Goal: Task Accomplishment & Management: Manage account settings

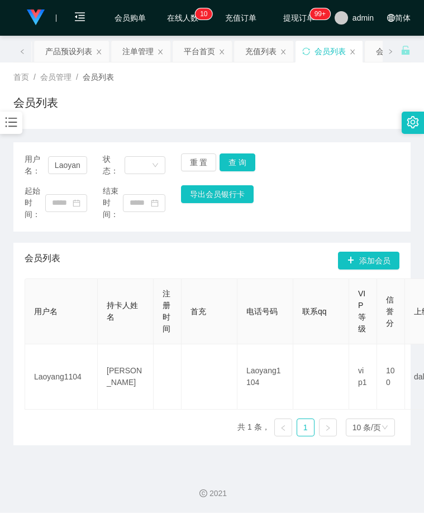
click at [18, 131] on div at bounding box center [11, 123] width 22 height 22
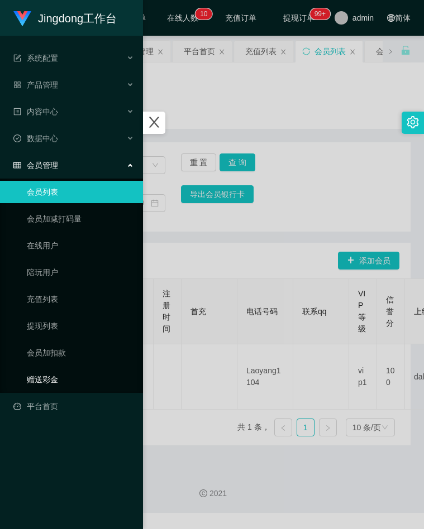
click at [47, 374] on link "赠送彩金" at bounding box center [80, 380] width 107 height 22
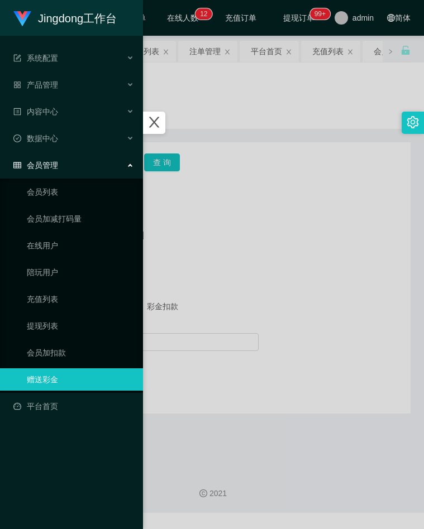
drag, startPoint x: 261, startPoint y: 251, endPoint x: 232, endPoint y: 241, distance: 30.7
click at [261, 251] on div at bounding box center [212, 264] width 424 height 529
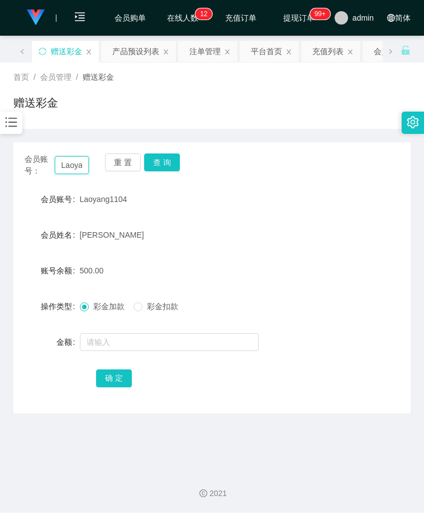
click at [72, 164] on input "Laoyang1104" at bounding box center [72, 165] width 35 height 18
paste input "80765136"
type input "80765136"
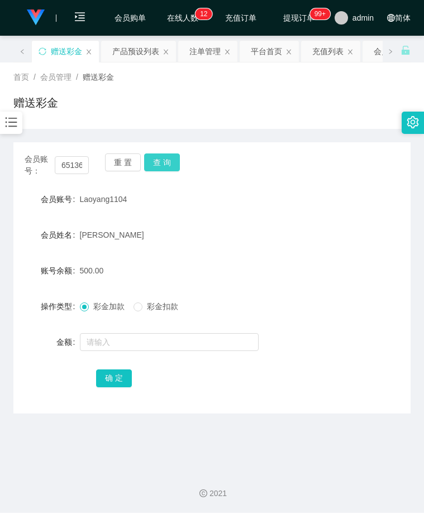
click at [167, 161] on button "查 询" at bounding box center [162, 163] width 36 height 18
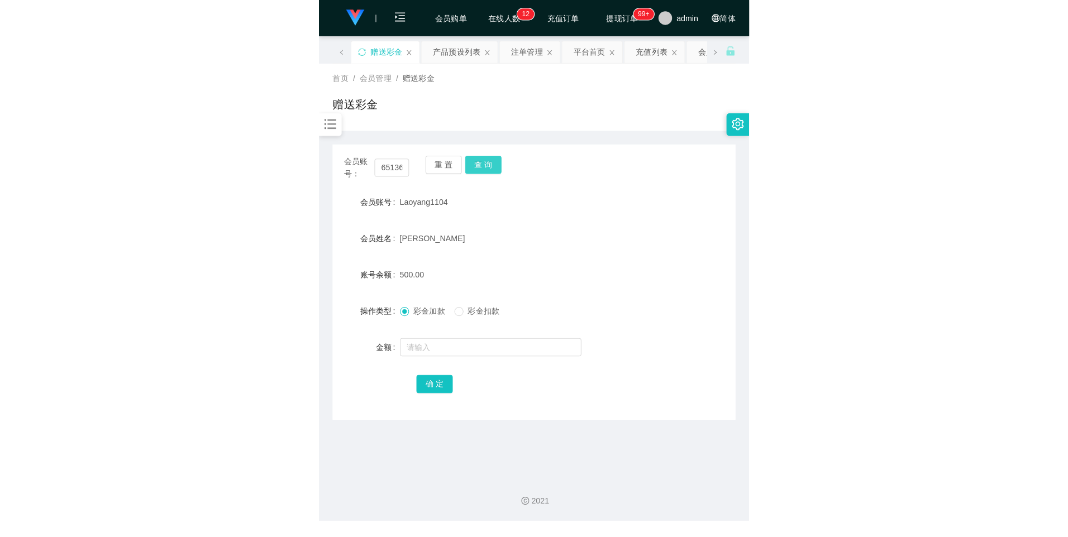
scroll to position [0, 0]
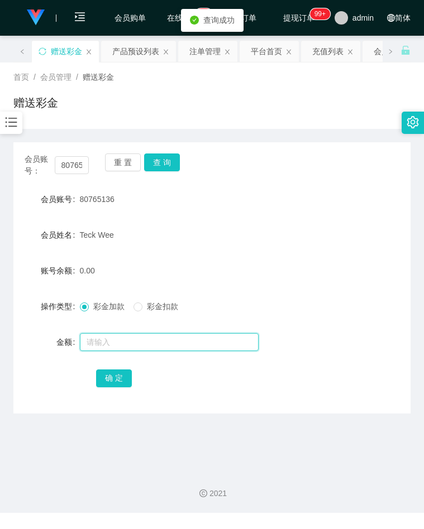
click at [109, 340] on input "text" at bounding box center [169, 342] width 179 height 18
type input "500"
click at [111, 375] on button "确 定" at bounding box center [114, 379] width 36 height 18
click at [9, 119] on icon "图标: bars" at bounding box center [11, 122] width 15 height 15
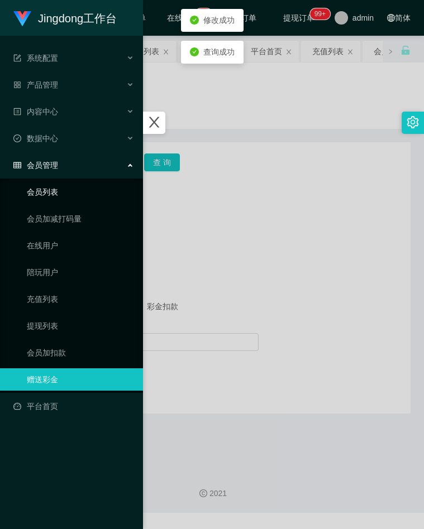
click at [54, 185] on link "会员列表" at bounding box center [80, 192] width 107 height 22
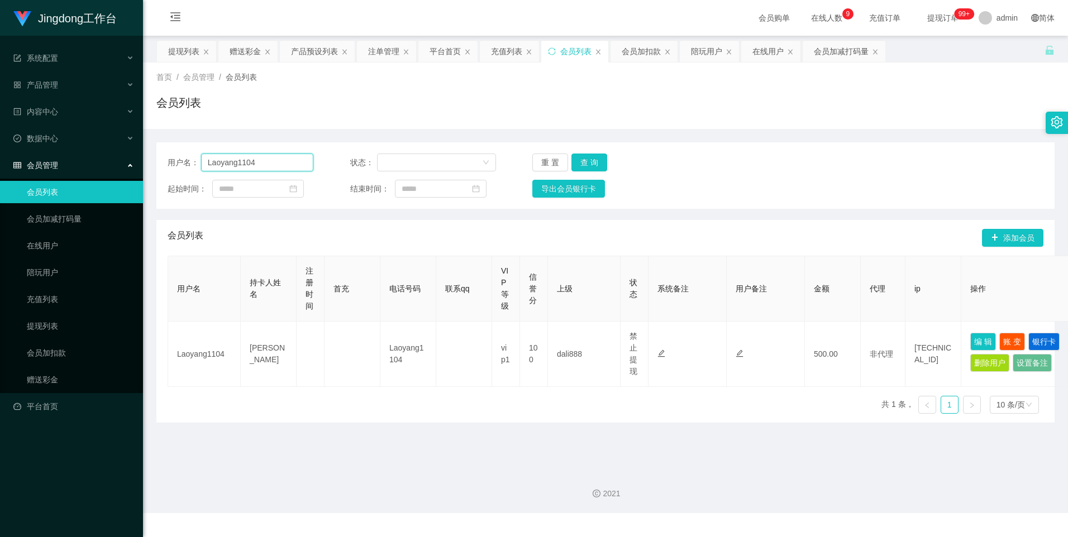
click at [271, 161] on input "Laoyang1104" at bounding box center [257, 163] width 113 height 18
paste input "80765136"
type input "80765136"
drag, startPoint x: 594, startPoint y: 158, endPoint x: 626, endPoint y: 166, distance: 32.9
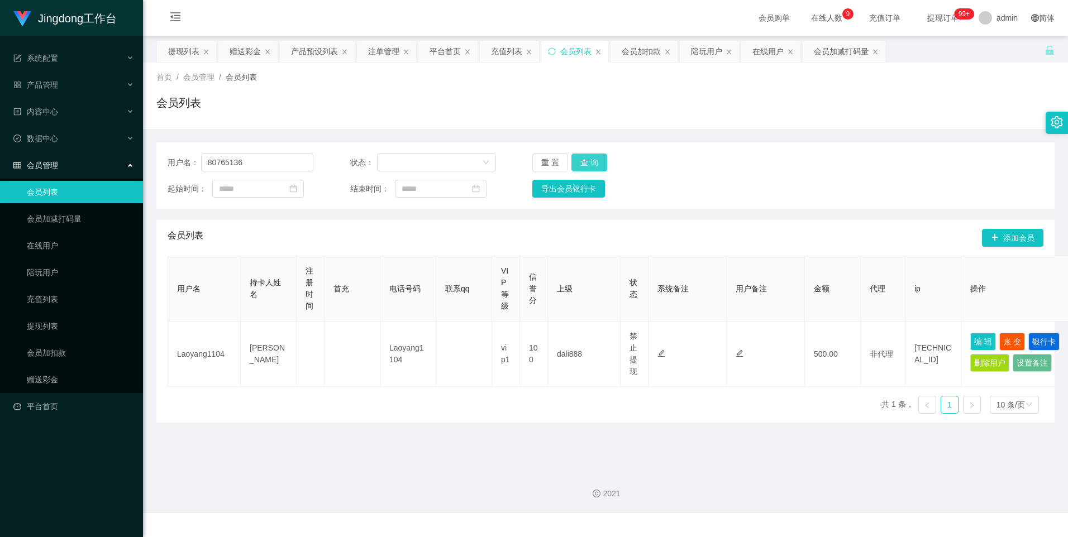
click at [423, 158] on button "查 询" at bounding box center [589, 163] width 36 height 18
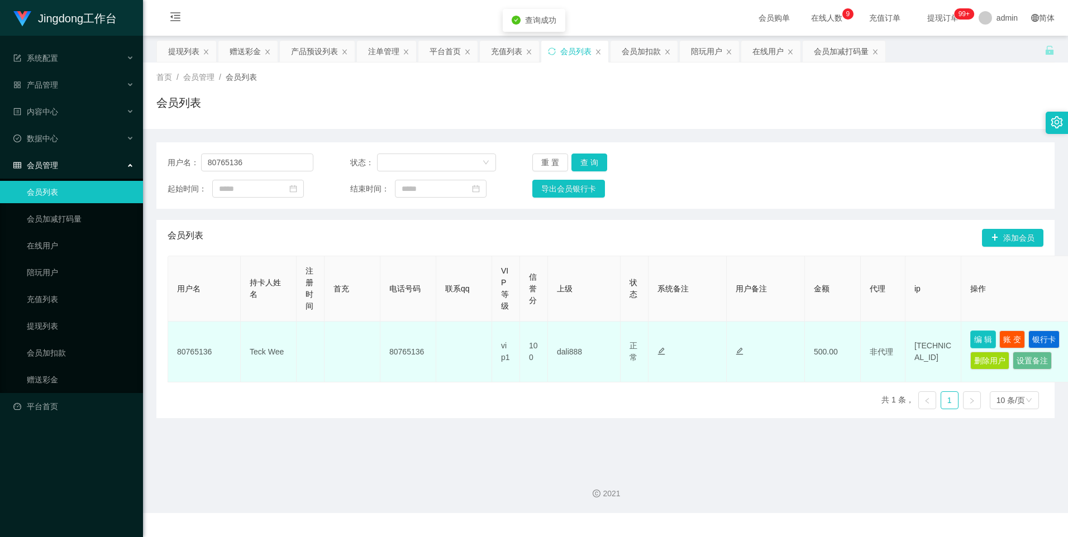
click at [423, 339] on button "编 辑" at bounding box center [983, 340] width 26 height 18
type input "80765136"
type input "Teck Wee"
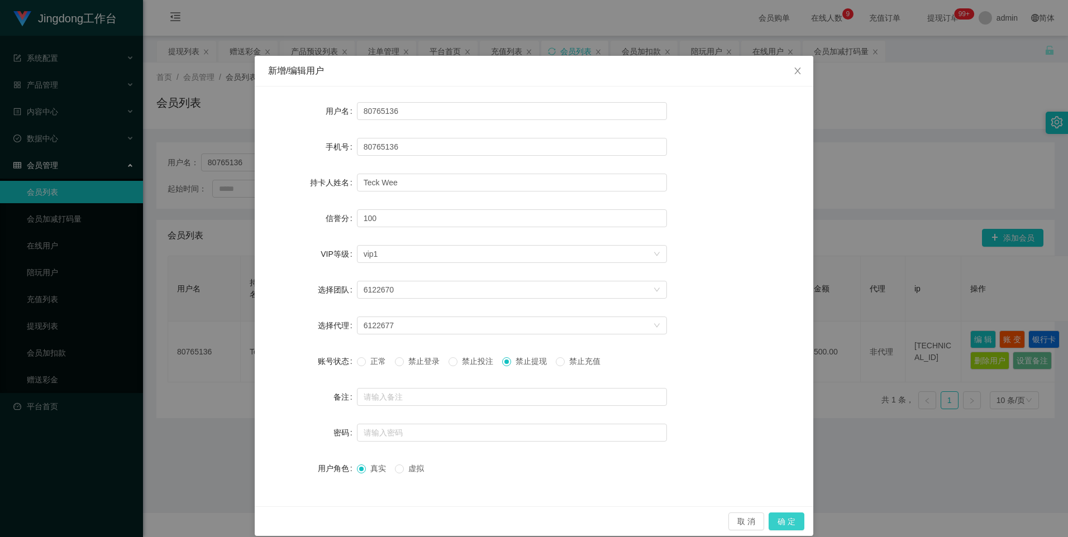
click at [423, 521] on button "确 定" at bounding box center [786, 522] width 36 height 18
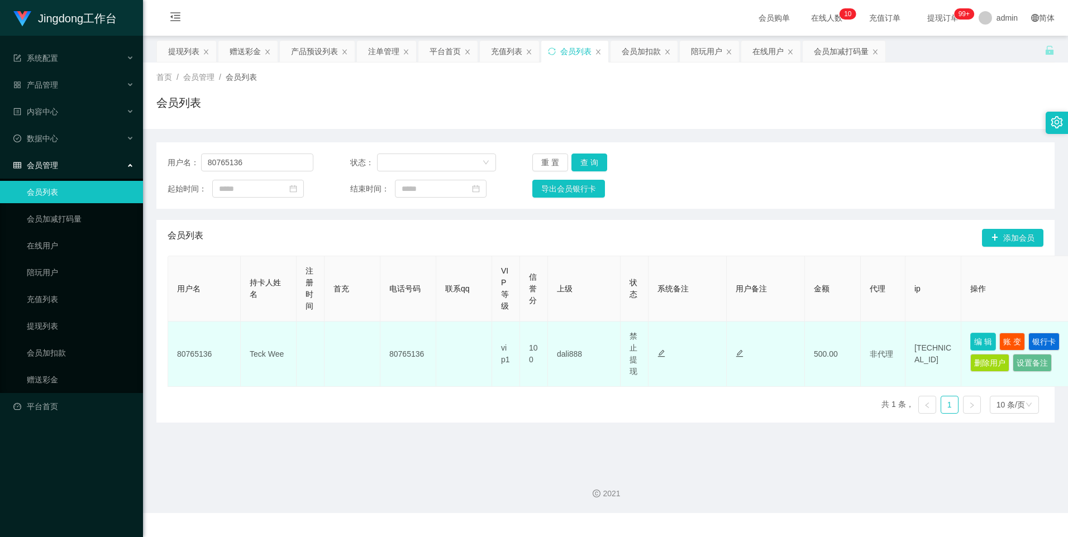
click at [423, 339] on button "编 辑" at bounding box center [983, 342] width 26 height 18
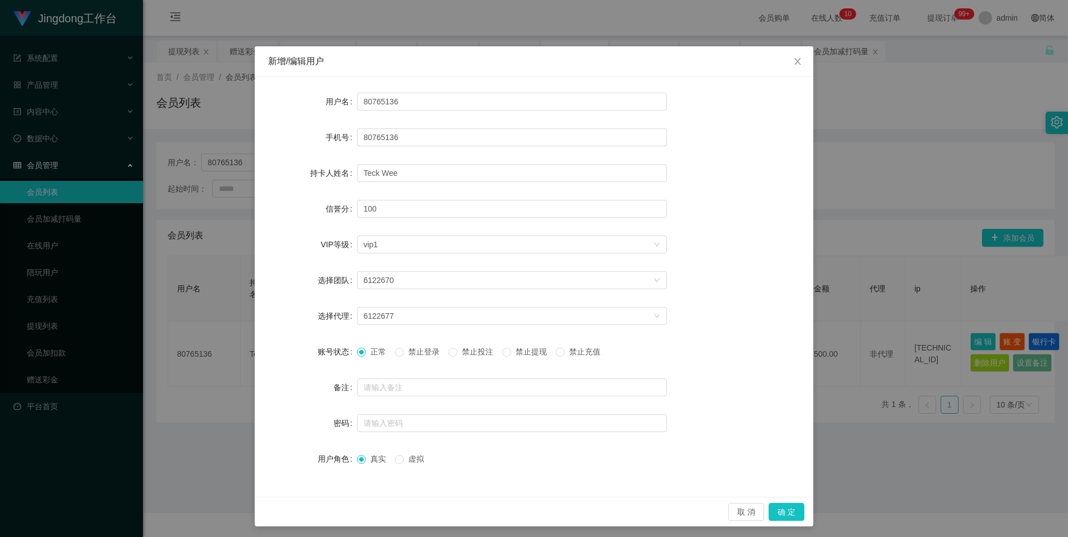
scroll to position [12, 0]
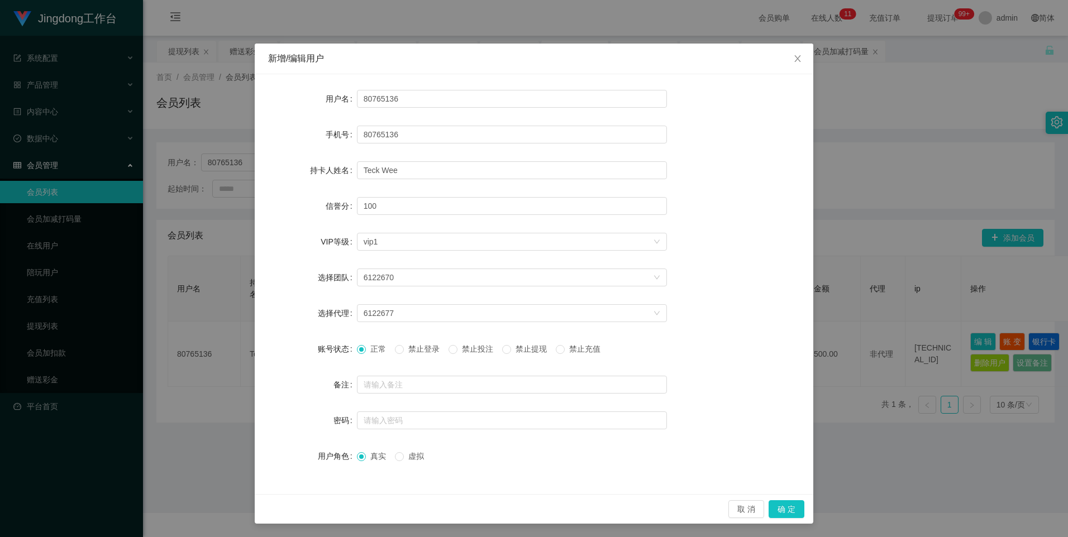
click at [423, 431] on div "新增/编辑用户 用户名 80765136 手机号 80765136 持卡人姓名 Teck Wee 信誉分 100 VIP等级 选择VIP等级 vip1 选择团…" at bounding box center [534, 268] width 1068 height 537
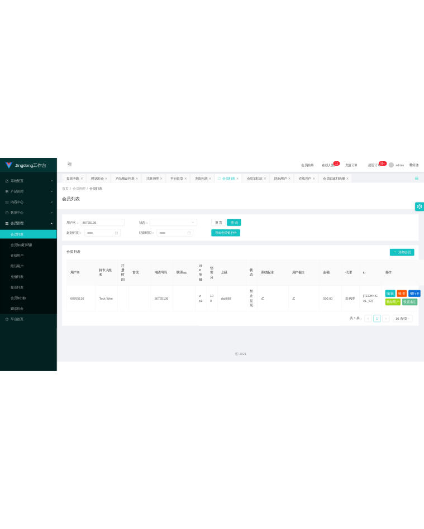
scroll to position [0, 0]
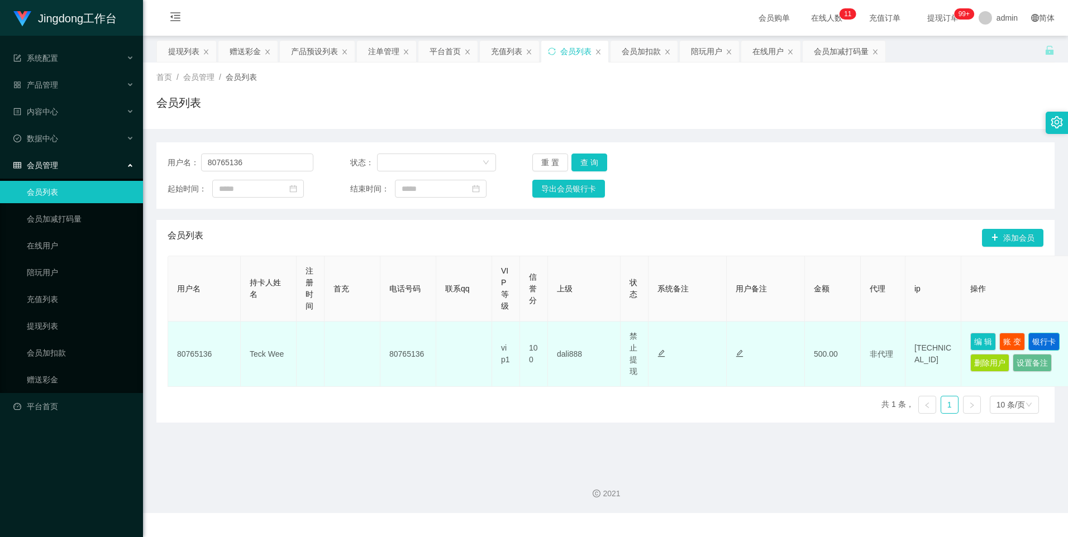
click at [423, 341] on button "银行卡" at bounding box center [1043, 342] width 31 height 18
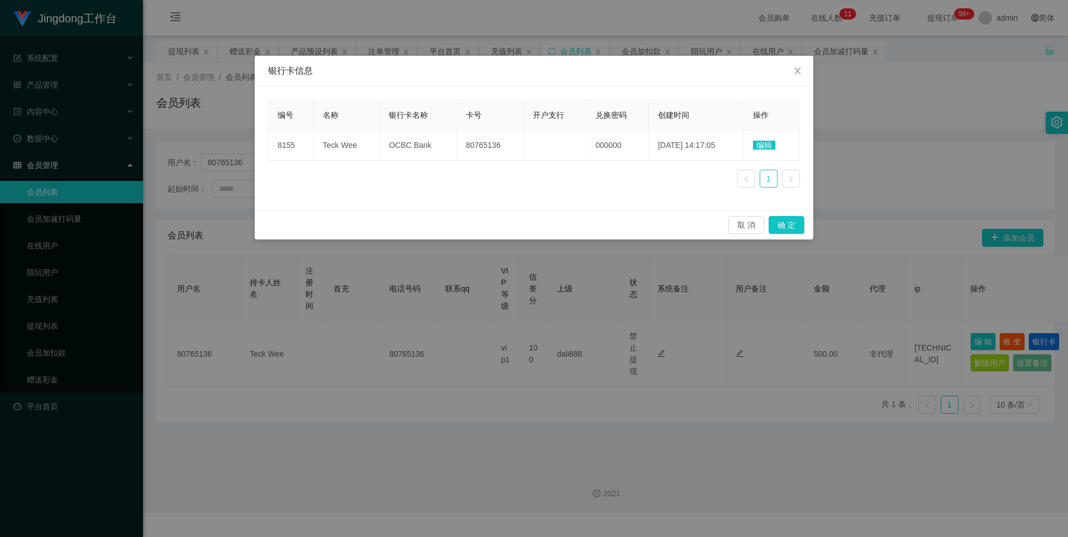
click at [423, 290] on div "银行卡信息 编号 名称 银行卡名称 卡号 开户支行 兑换密码 创建时间 操作 8155 Teck Wee OCBC Bank 80765136 000000 …" at bounding box center [534, 268] width 1068 height 537
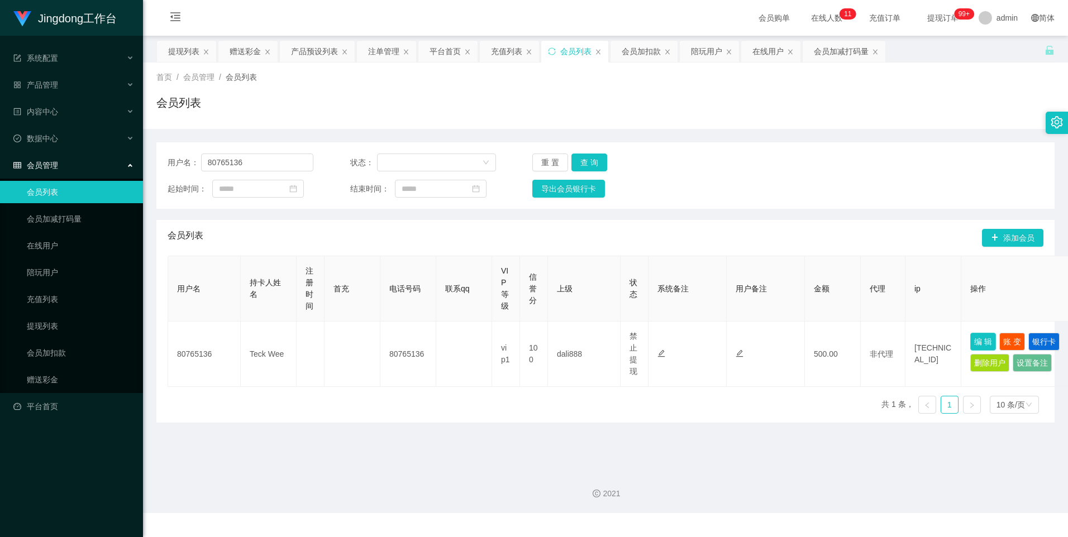
click at [423, 338] on button "编 辑" at bounding box center [983, 342] width 26 height 18
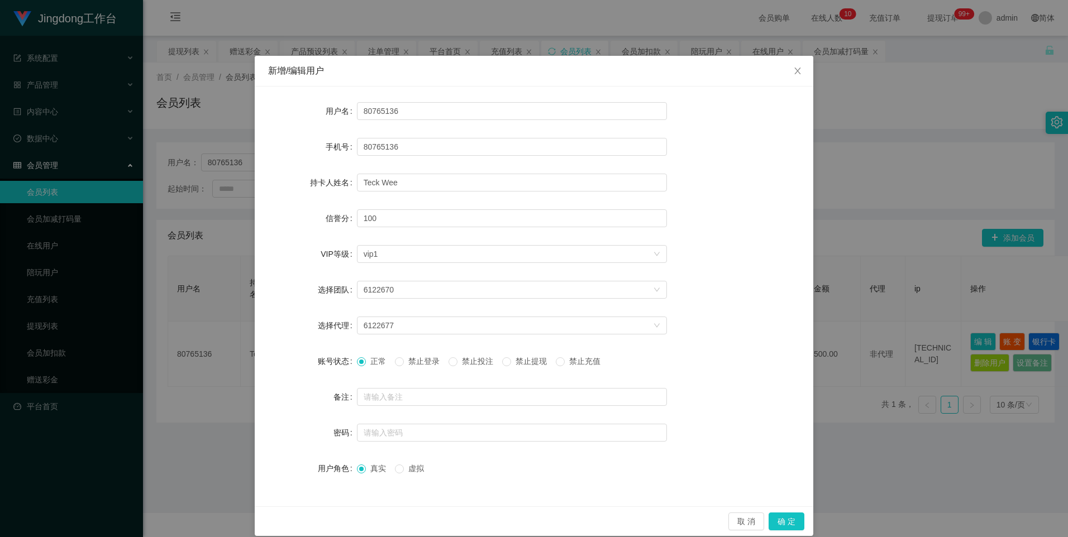
click at [423, 311] on div "新增/编辑用户 用户名 80765136 手机号 80765136 持卡人姓名 Teck Wee 信誉分 100 VIP等级 选择VIP等级 vip1 选择团…" at bounding box center [534, 268] width 1068 height 537
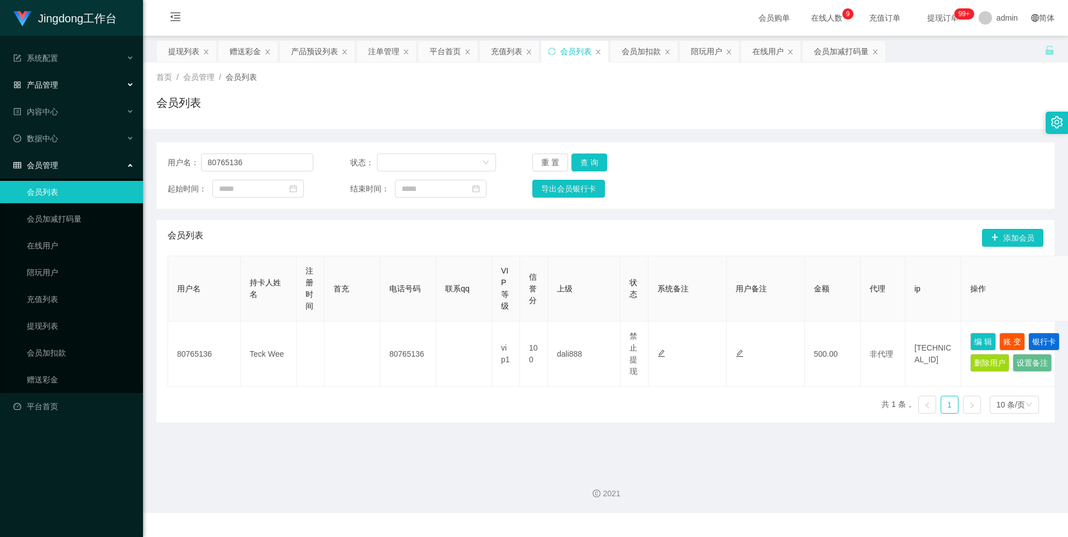
click at [102, 80] on div "产品管理" at bounding box center [71, 85] width 143 height 22
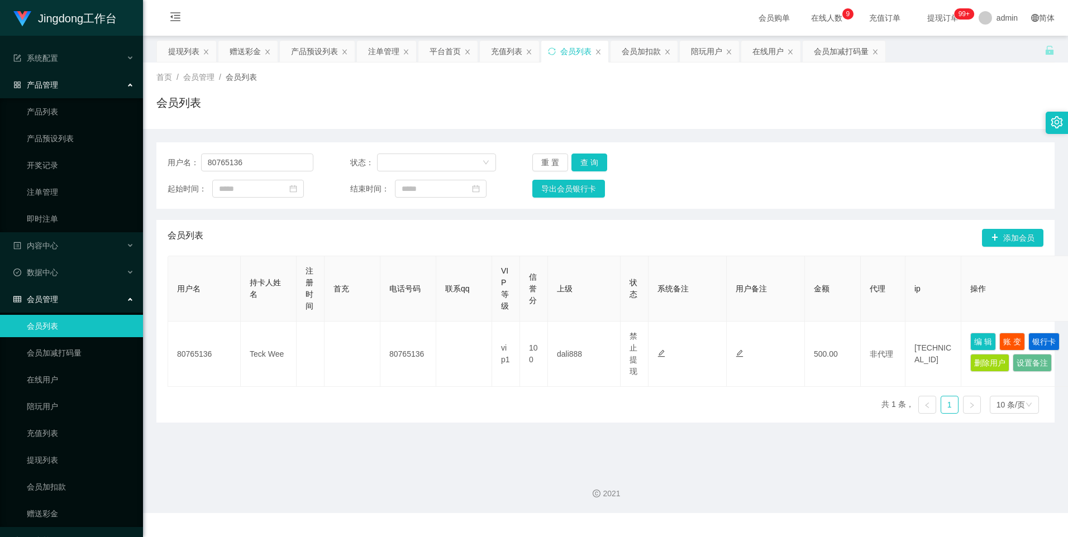
click at [102, 80] on div "产品管理" at bounding box center [71, 85] width 143 height 22
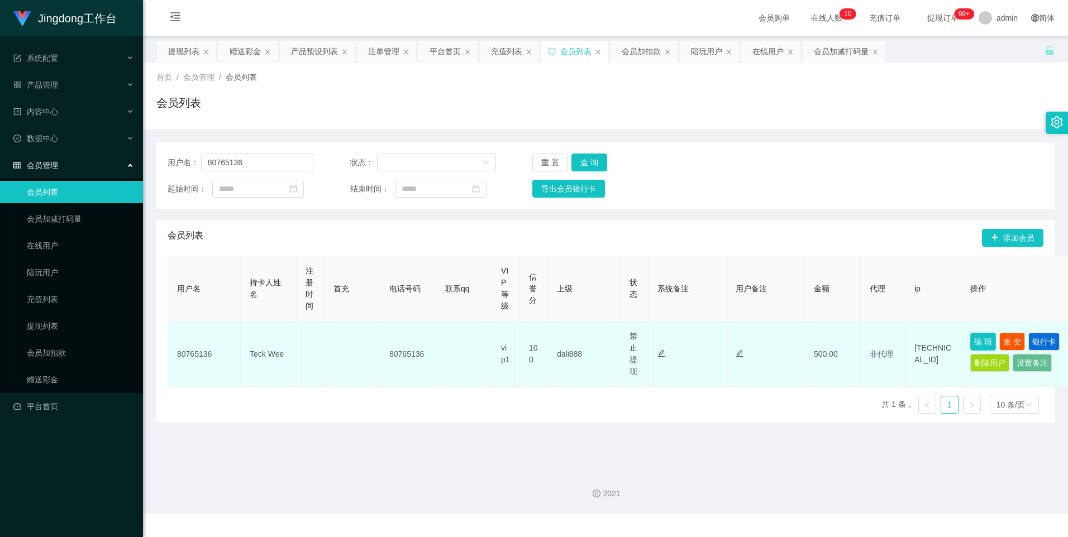
click at [423, 338] on button "编 辑" at bounding box center [983, 342] width 26 height 18
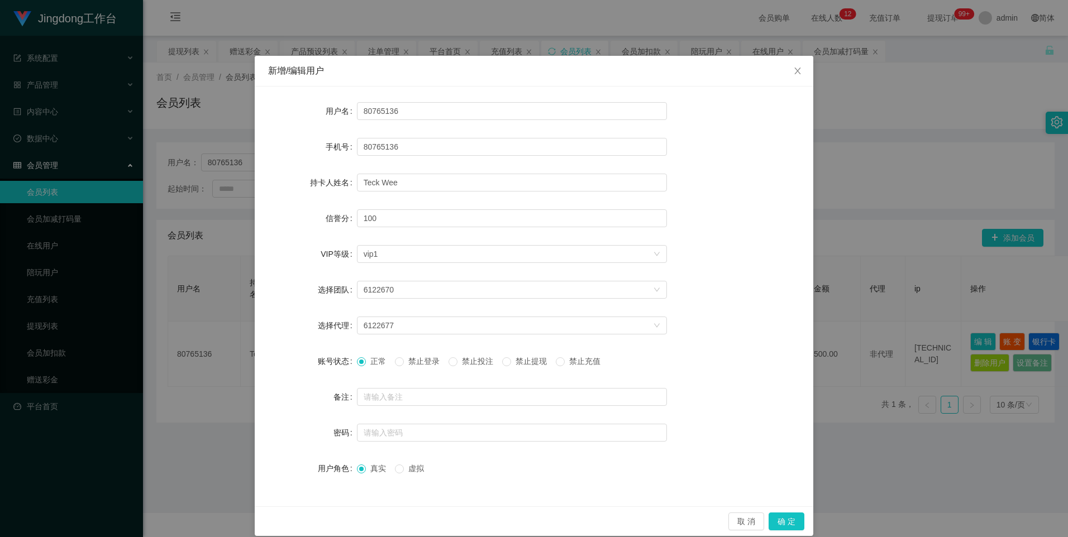
drag, startPoint x: 846, startPoint y: 353, endPoint x: 877, endPoint y: 308, distance: 55.0
click at [423, 348] on div "新增/编辑用户 用户名 80765136 手机号 80765136 持卡人姓名 Teck Wee 信誉分 100 VIP等级 选择VIP等级 vip1 选择团…" at bounding box center [534, 268] width 1068 height 537
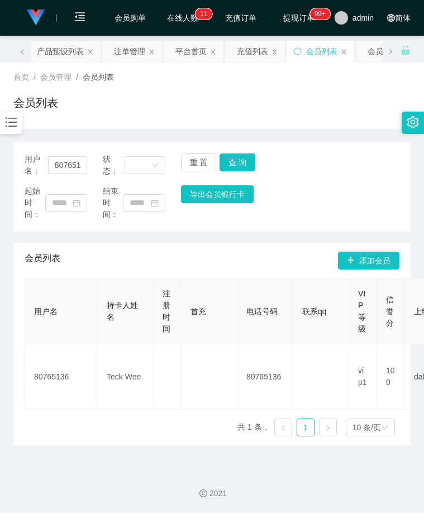
drag, startPoint x: 328, startPoint y: 170, endPoint x: 311, endPoint y: 171, distance: 16.8
click at [328, 170] on div "用户名： 80765136 状态： 重 置 查 询" at bounding box center [212, 165] width 375 height 23
click at [21, 132] on div at bounding box center [11, 123] width 22 height 22
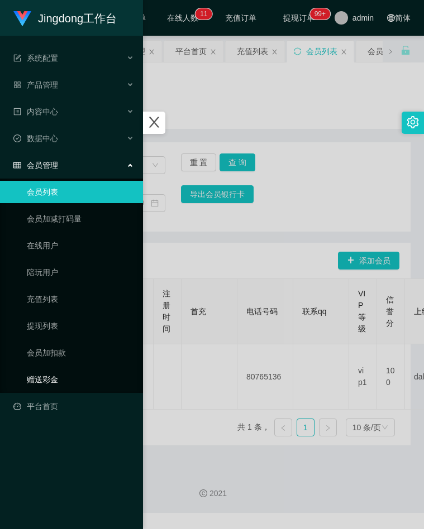
click at [51, 378] on link "赠送彩金" at bounding box center [80, 380] width 107 height 22
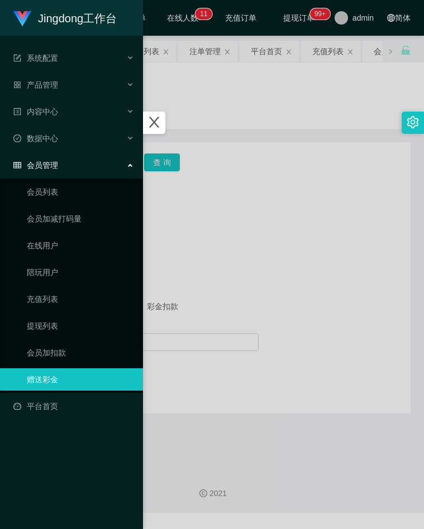
click at [266, 232] on div at bounding box center [212, 264] width 424 height 529
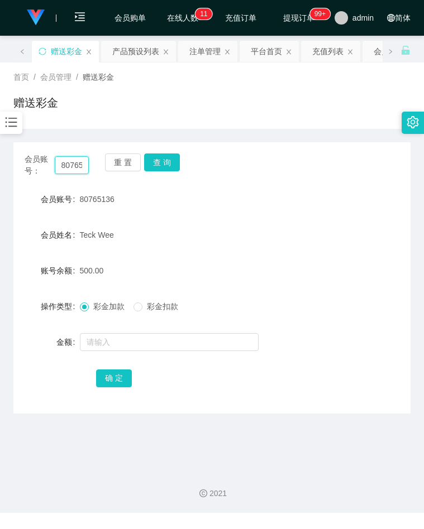
click at [72, 168] on input "80765136" at bounding box center [72, 165] width 35 height 18
paste input "baozhou"
type input "8baozhou"
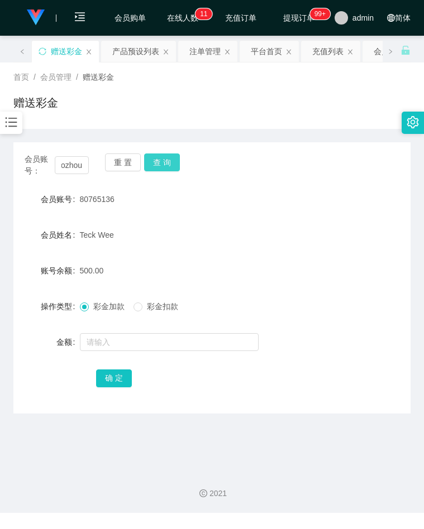
click at [161, 158] on button "查 询" at bounding box center [162, 163] width 36 height 18
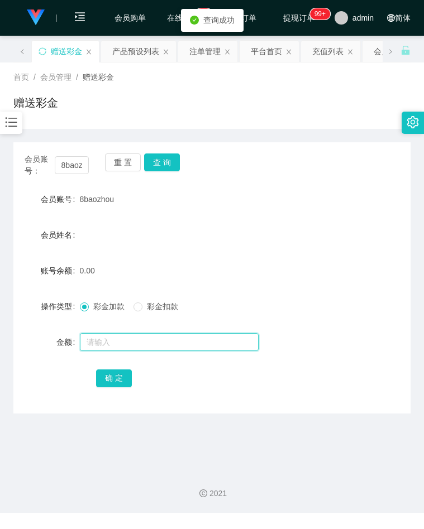
click at [107, 344] on input "text" at bounding box center [169, 342] width 179 height 18
type input "100"
click at [102, 376] on button "确 定" at bounding box center [114, 379] width 36 height 18
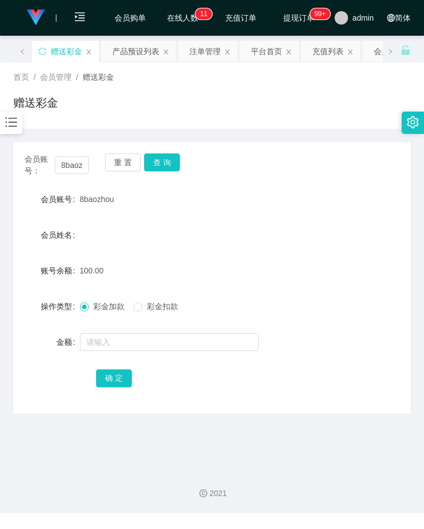
drag, startPoint x: 163, startPoint y: 107, endPoint x: 150, endPoint y: 126, distance: 23.4
click at [163, 107] on div "赠送彩金" at bounding box center [211, 107] width 397 height 26
click at [70, 165] on input "8baozhou" at bounding box center [72, 165] width 35 height 18
paste input "Limkherlun"
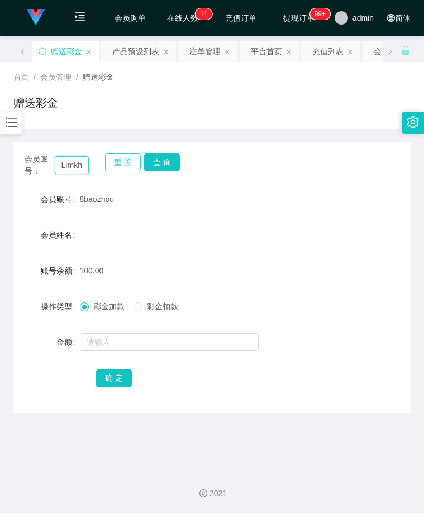
scroll to position [0, 17]
type input "Limkherlun"
click at [151, 165] on button "查 询" at bounding box center [162, 163] width 36 height 18
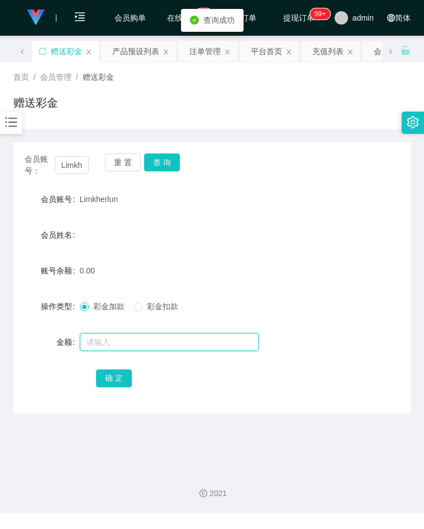
click at [108, 335] on input "text" at bounding box center [169, 342] width 179 height 18
type input "100"
click at [103, 381] on button "确 定" at bounding box center [114, 379] width 36 height 18
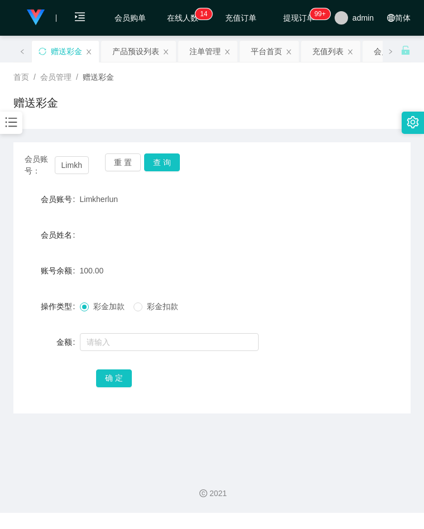
click at [331, 204] on div "会员账号 Limkherlun" at bounding box center [211, 199] width 397 height 22
click at [62, 170] on input "Limkherlun" at bounding box center [72, 165] width 35 height 18
click at [62, 169] on input "Limkherlun" at bounding box center [72, 165] width 35 height 18
click at [156, 168] on button "查 询" at bounding box center [162, 163] width 36 height 18
click at [14, 126] on icon "图标: bars" at bounding box center [11, 122] width 15 height 15
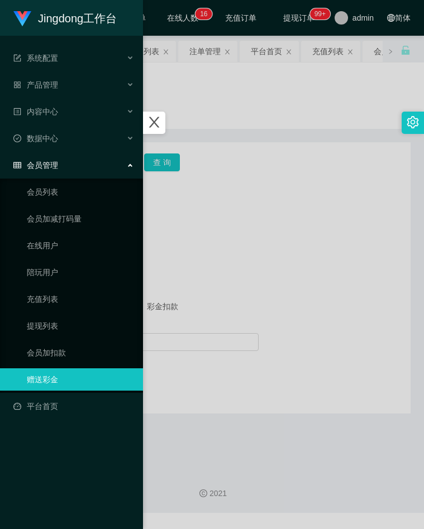
click at [312, 260] on div at bounding box center [212, 264] width 424 height 529
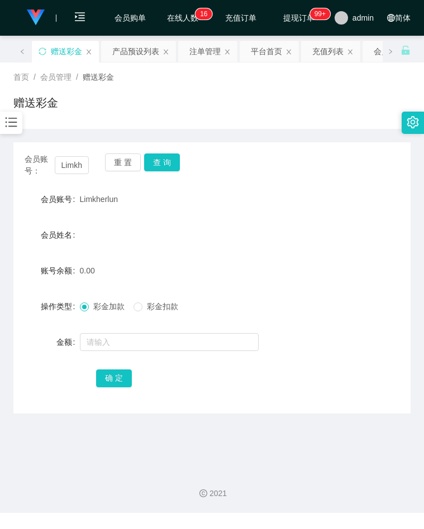
click at [13, 130] on icon "图标: bars" at bounding box center [11, 122] width 15 height 15
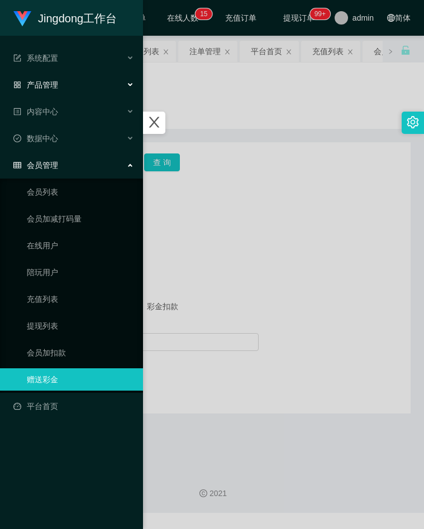
click at [66, 85] on div "产品管理" at bounding box center [71, 85] width 143 height 22
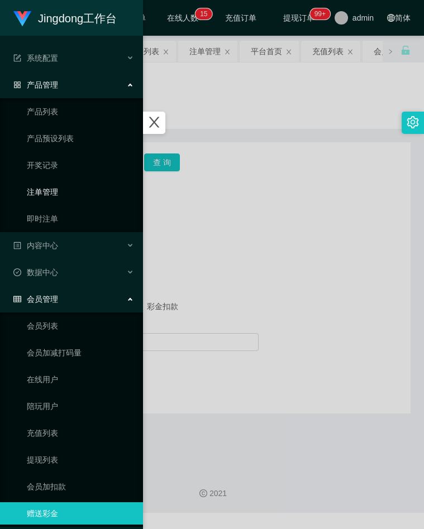
click at [58, 187] on link "注单管理" at bounding box center [80, 192] width 107 height 22
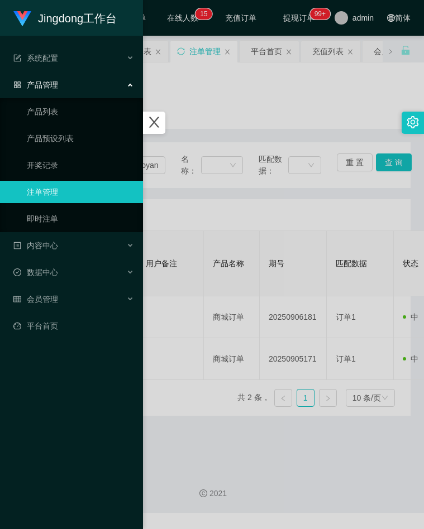
click at [284, 204] on div at bounding box center [212, 264] width 424 height 529
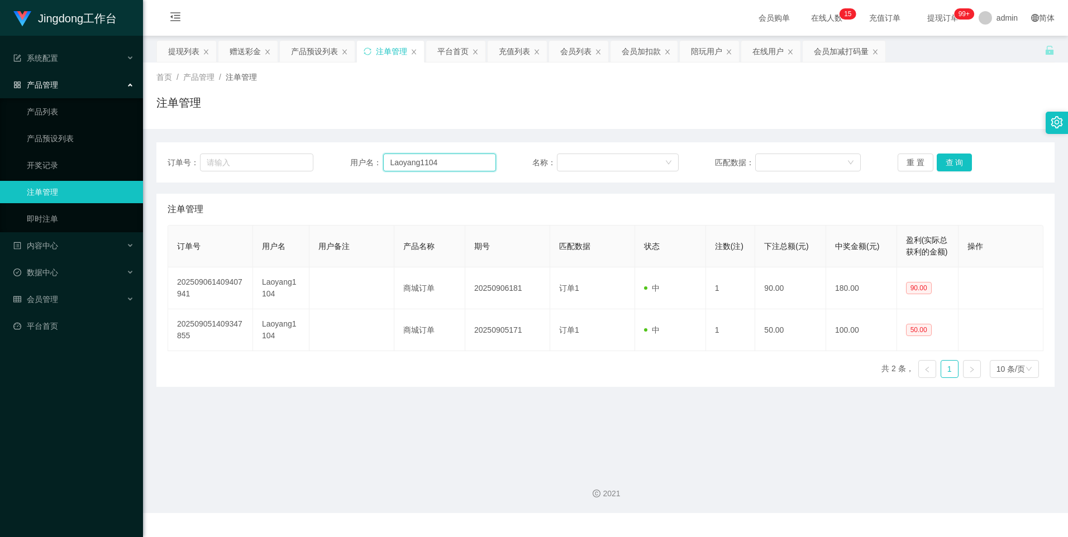
click at [423, 160] on input "Laoyang1104" at bounding box center [439, 163] width 113 height 18
drag, startPoint x: 462, startPoint y: 160, endPoint x: 578, endPoint y: 165, distance: 116.3
click at [423, 160] on input "Laoyang1104" at bounding box center [439, 163] width 113 height 18
paste input "imkherlun"
type input "Limkherlun"
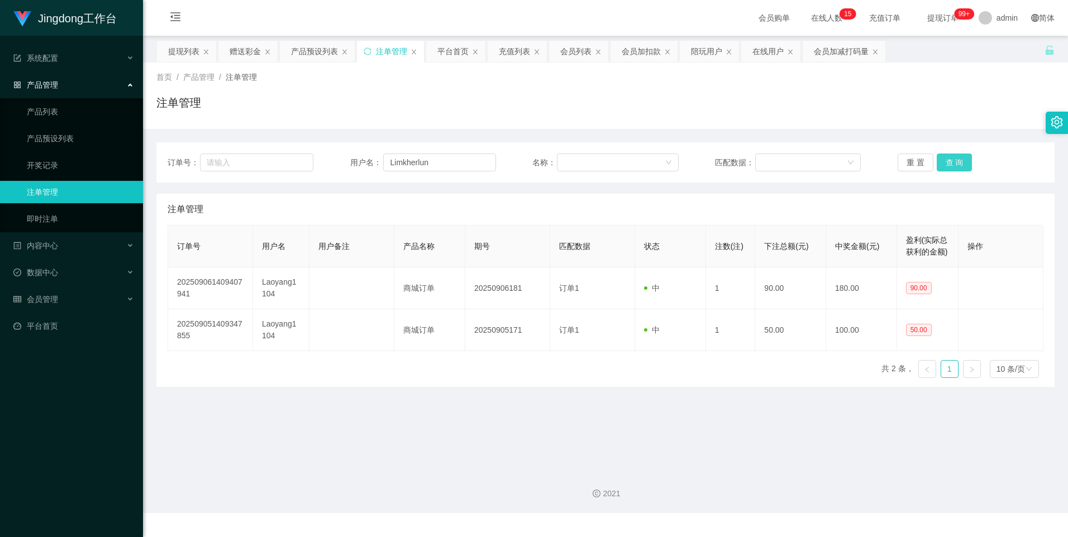
click at [423, 168] on button "查 询" at bounding box center [954, 163] width 36 height 18
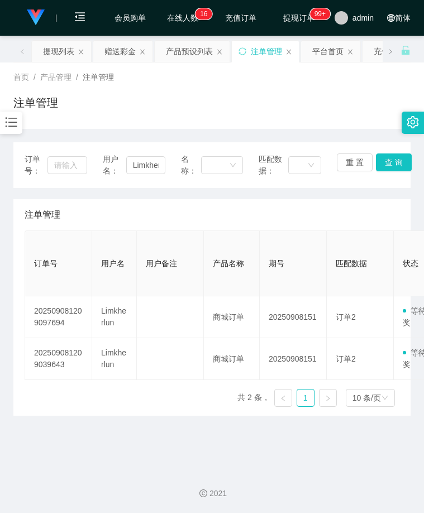
drag, startPoint x: 12, startPoint y: 124, endPoint x: 39, endPoint y: 205, distance: 85.6
click at [12, 124] on icon "图标: bars" at bounding box center [11, 122] width 15 height 15
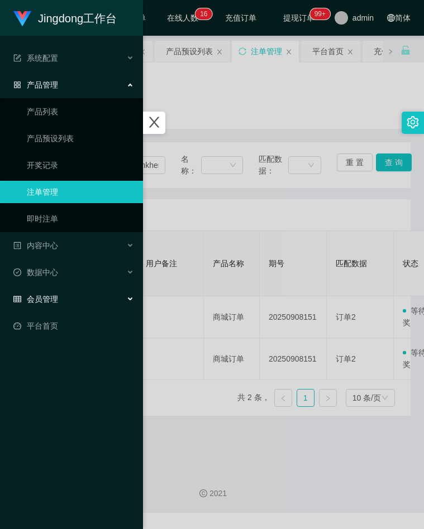
click at [85, 303] on div "会员管理" at bounding box center [71, 299] width 143 height 22
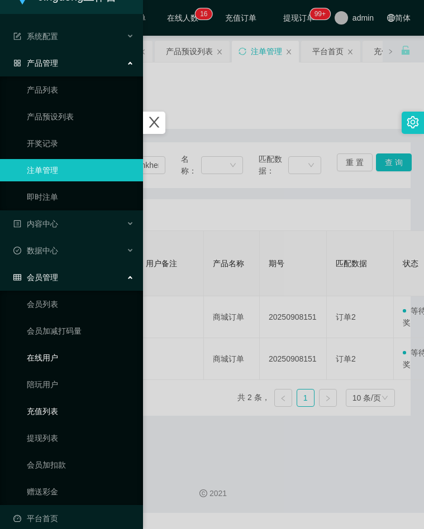
scroll to position [34, 0]
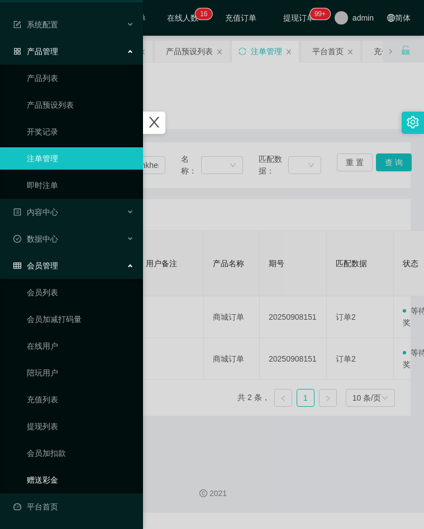
click at [64, 475] on link "赠送彩金" at bounding box center [80, 480] width 107 height 22
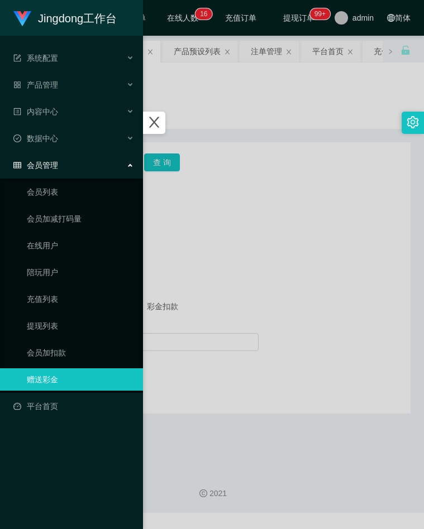
click at [268, 202] on div at bounding box center [212, 264] width 424 height 529
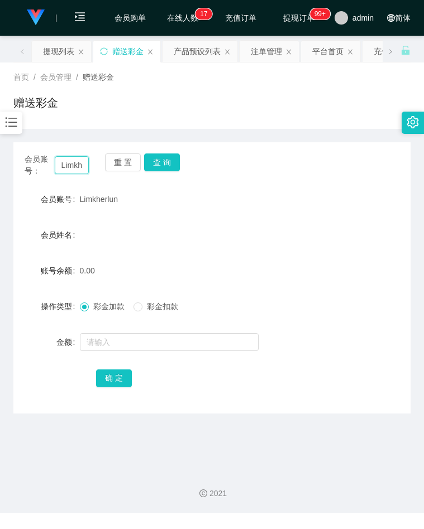
click at [73, 165] on input "Limkherlun" at bounding box center [72, 165] width 35 height 18
click at [167, 161] on button "查 询" at bounding box center [162, 163] width 36 height 18
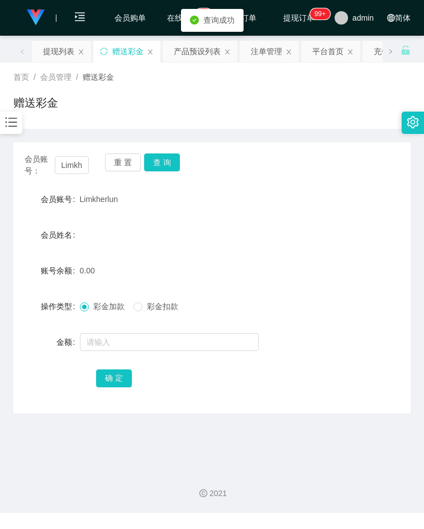
click at [146, 313] on div "彩金加款 彩金扣款" at bounding box center [196, 306] width 232 height 22
click at [121, 346] on input "text" at bounding box center [169, 342] width 179 height 18
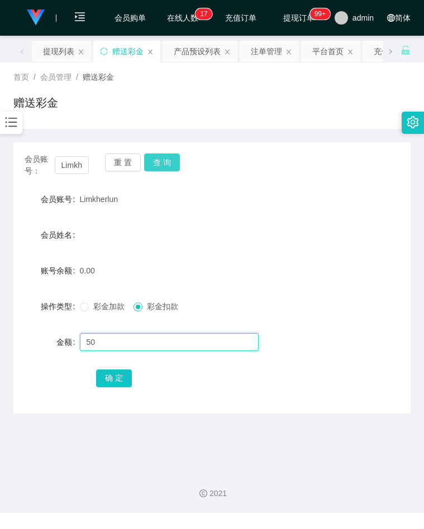
type input "50"
click at [169, 162] on button "查 询" at bounding box center [162, 163] width 36 height 18
click at [125, 349] on input "text" at bounding box center [169, 342] width 179 height 18
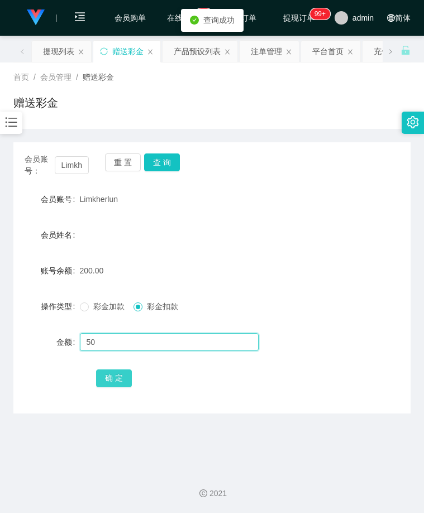
type input "50"
click at [113, 374] on button "确 定" at bounding box center [114, 379] width 36 height 18
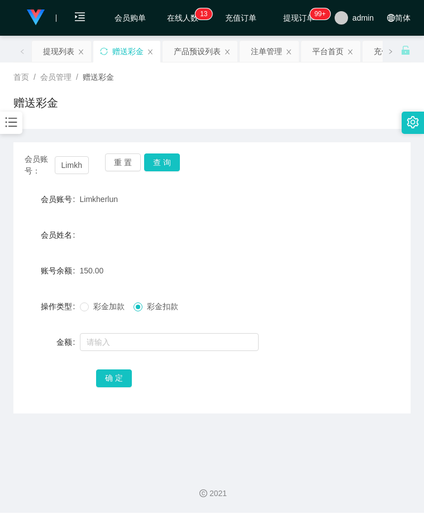
click at [318, 252] on form "会员账号 Limkherlun 会员姓名 账号余额 150.00 操作类型 彩金加款 彩金扣款 金额 确 定" at bounding box center [211, 288] width 397 height 201
click at [76, 164] on input "Limkherlun" at bounding box center [72, 165] width 35 height 18
drag, startPoint x: 11, startPoint y: 124, endPoint x: 22, endPoint y: 138, distance: 17.9
click at [11, 124] on icon "图标: bars" at bounding box center [11, 122] width 15 height 15
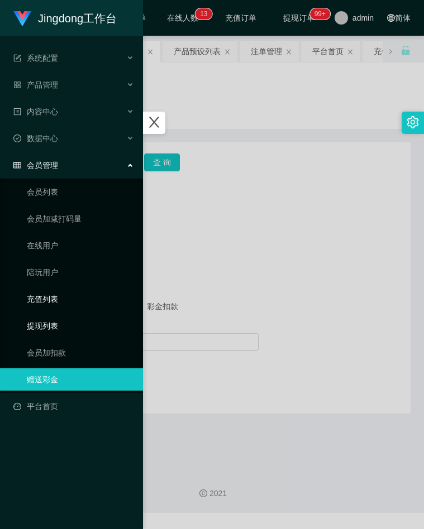
drag, startPoint x: 54, startPoint y: 320, endPoint x: 74, endPoint y: 310, distance: 22.0
click at [54, 320] on link "提现列表" at bounding box center [80, 326] width 107 height 22
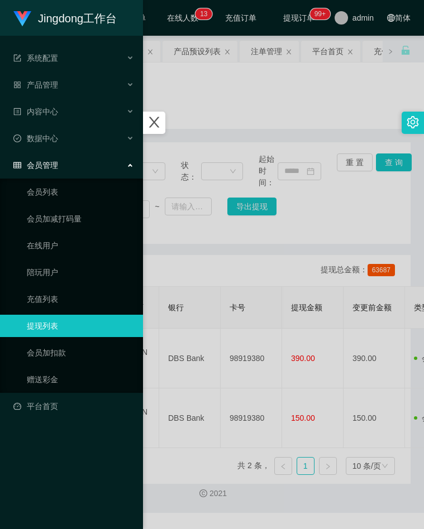
click at [255, 216] on div at bounding box center [212, 264] width 424 height 529
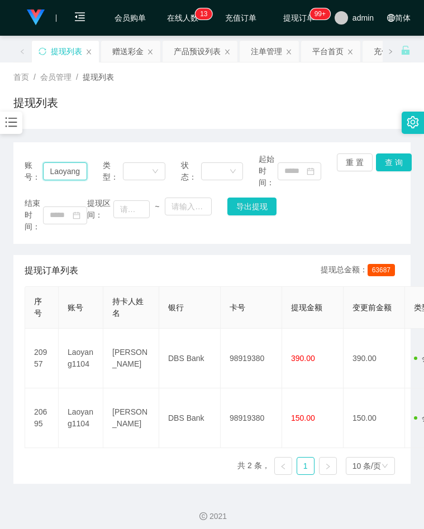
click at [78, 174] on input "Laoyang1104" at bounding box center [65, 171] width 44 height 18
paste input "8baozhou"
click at [391, 169] on button "查 询" at bounding box center [394, 163] width 36 height 18
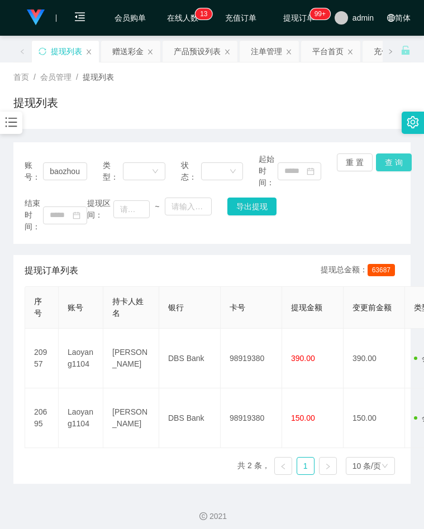
scroll to position [0, 0]
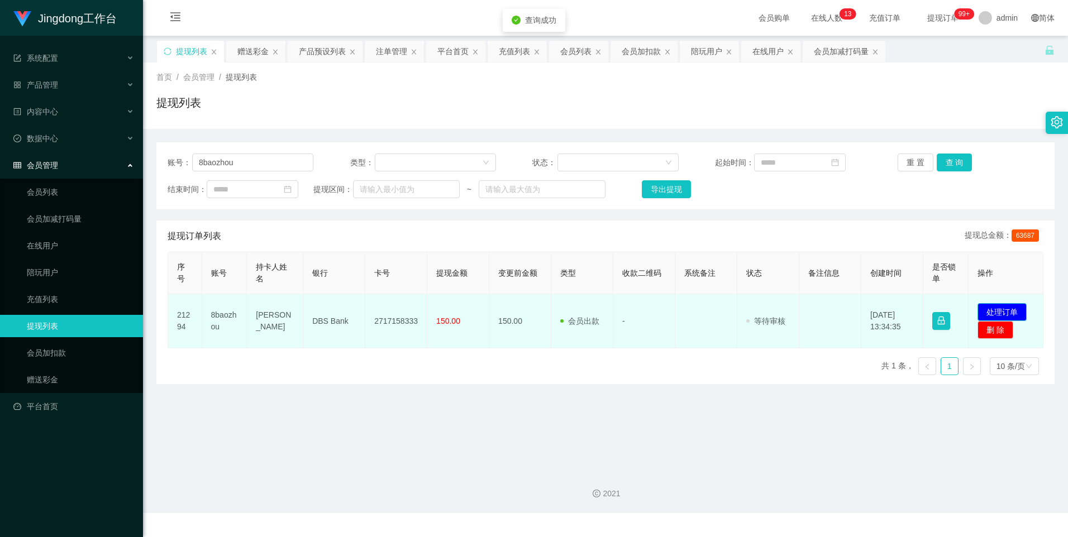
click at [423, 309] on button "处理订单" at bounding box center [1001, 312] width 49 height 18
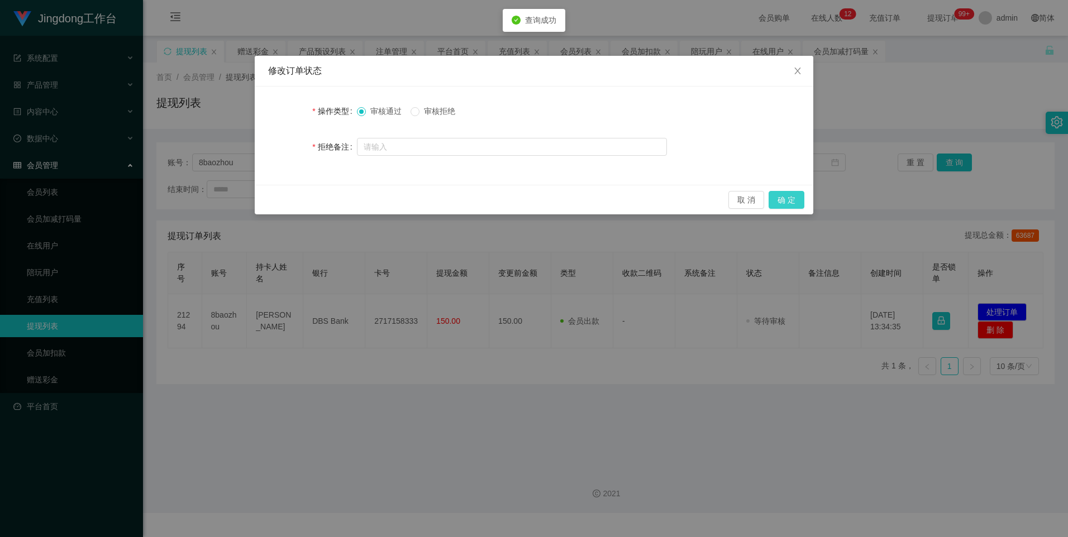
click at [423, 202] on button "确 定" at bounding box center [786, 200] width 36 height 18
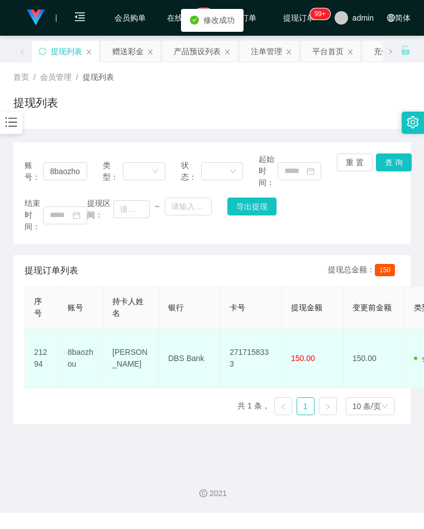
click at [253, 359] on td "2717158333" at bounding box center [251, 359] width 61 height 60
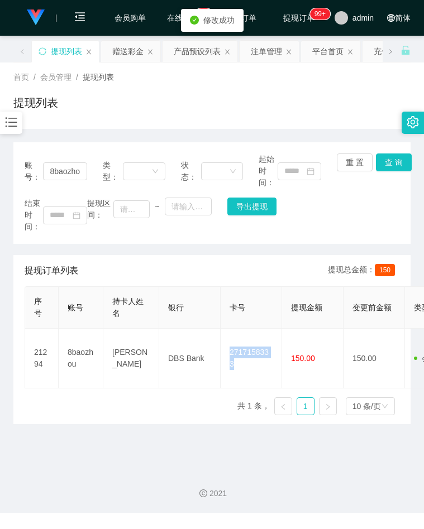
copy td "2717158333"
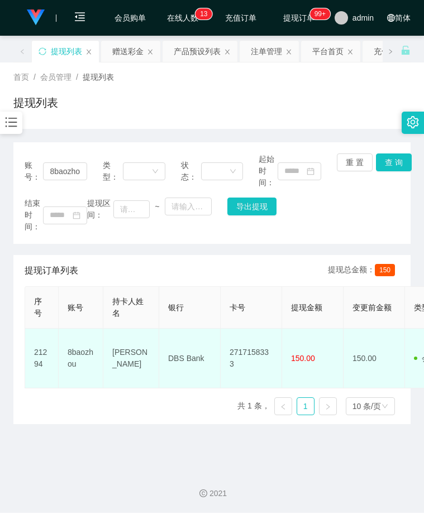
click at [192, 360] on td "DBS Bank" at bounding box center [189, 359] width 61 height 60
click at [180, 355] on td "DBS Bank" at bounding box center [189, 359] width 61 height 60
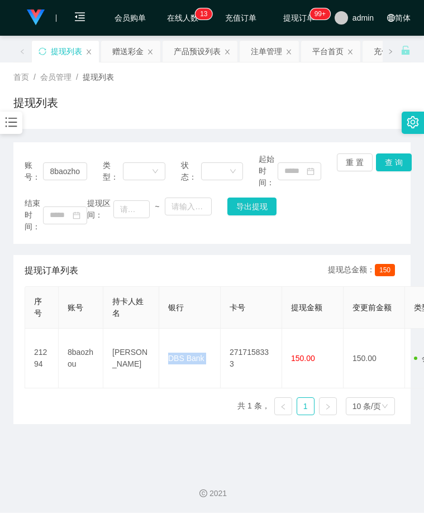
copy td "DBS Bank"
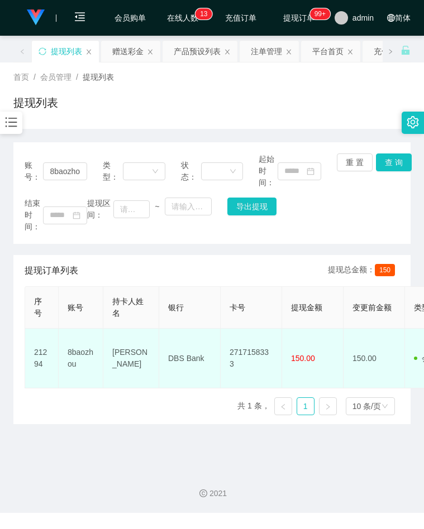
click at [126, 362] on td "Alice Wu" at bounding box center [131, 359] width 56 height 60
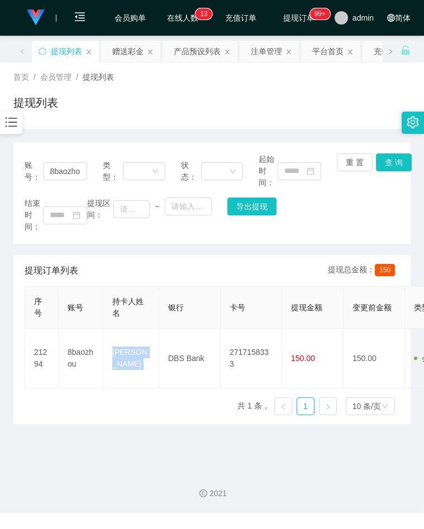
copy td "Alice Wu"
click at [361, 227] on div "结束时间： 提现区间： ~ 导出提现" at bounding box center [212, 215] width 375 height 35
click at [59, 169] on input "8baozhou" at bounding box center [65, 171] width 44 height 18
paste input "Limkherlun"
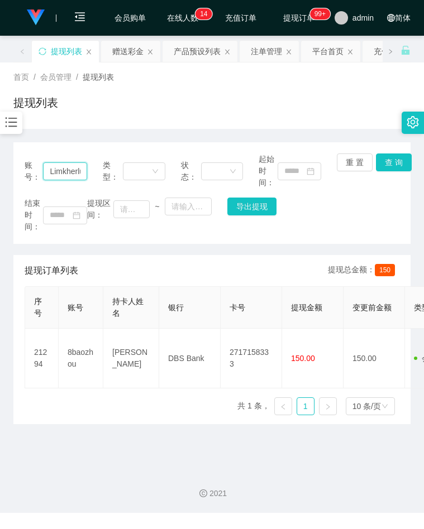
scroll to position [0, 8]
type input "Limkherlun"
click at [389, 161] on button "查 询" at bounding box center [394, 163] width 36 height 18
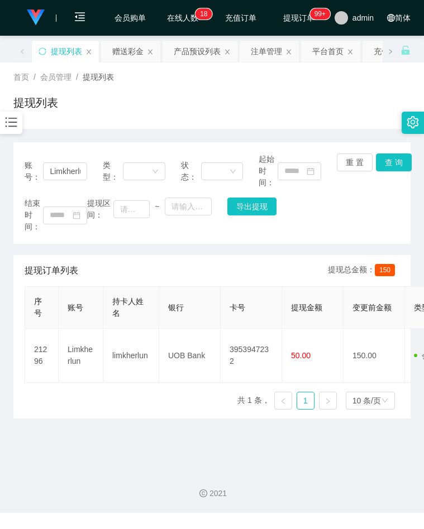
drag, startPoint x: 326, startPoint y: 231, endPoint x: 382, endPoint y: 186, distance: 72.4
click at [326, 231] on div "结束时间： 提现区间： ~ 导出提现" at bounding box center [212, 215] width 375 height 35
click at [393, 169] on button "查 询" at bounding box center [394, 163] width 36 height 18
click at [393, 166] on button "查 询" at bounding box center [394, 163] width 36 height 18
drag, startPoint x: 151, startPoint y: 114, endPoint x: 162, endPoint y: 116, distance: 11.2
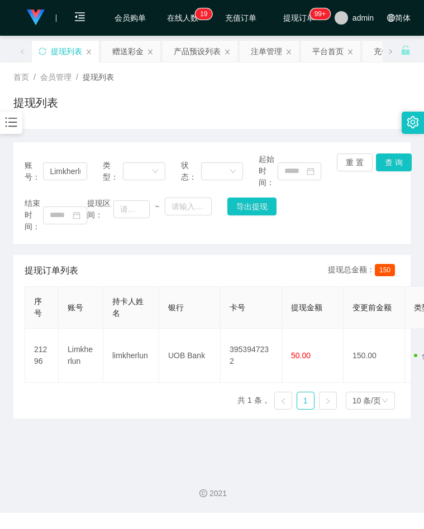
click at [151, 114] on div "提现列表" at bounding box center [211, 107] width 397 height 26
click at [401, 168] on button "查 询" at bounding box center [394, 163] width 36 height 18
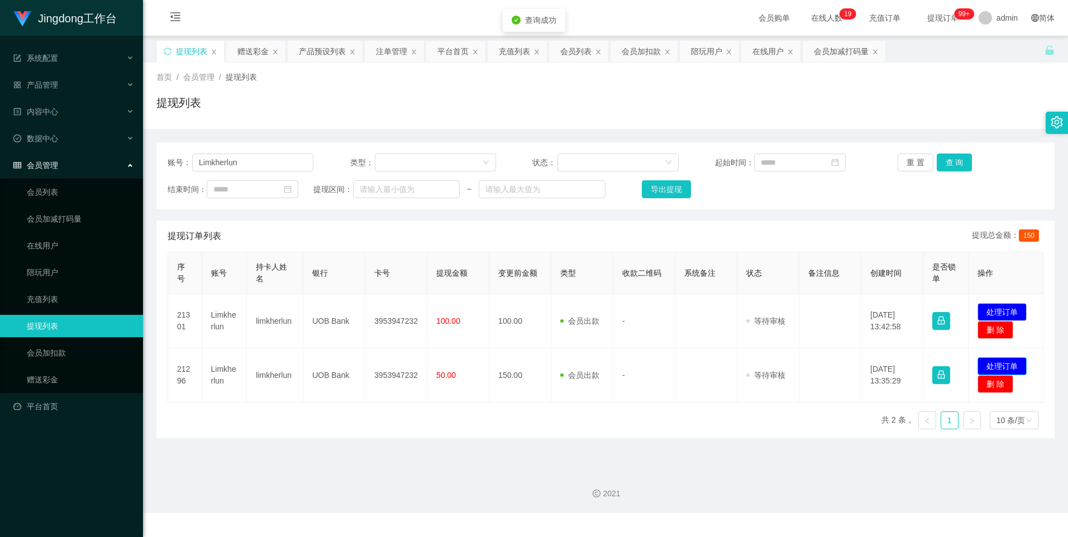
drag, startPoint x: 999, startPoint y: 359, endPoint x: 950, endPoint y: 341, distance: 52.0
click at [423, 359] on button "处理订单" at bounding box center [1001, 366] width 49 height 18
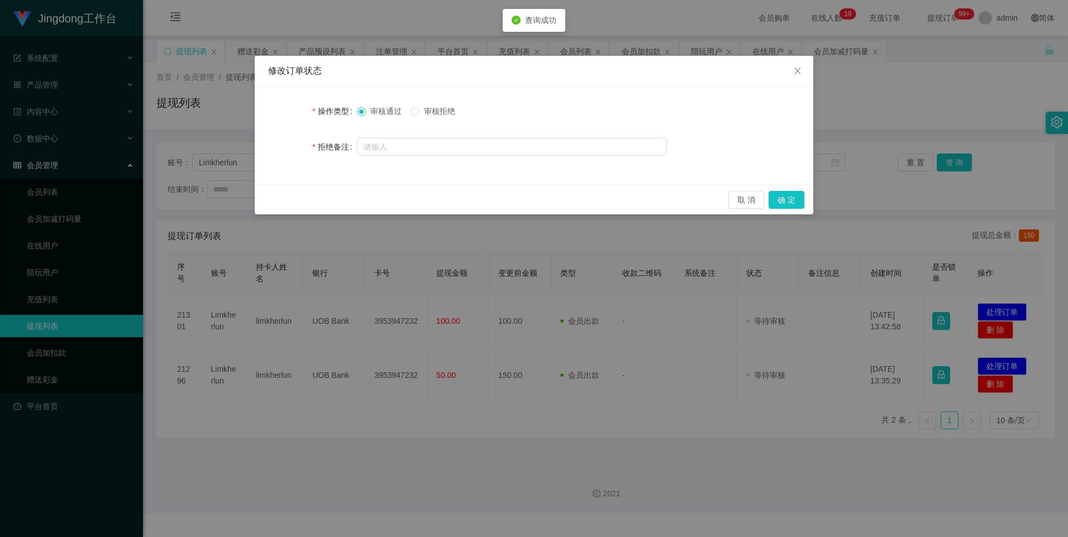
click at [423, 185] on div "取 消 确 定" at bounding box center [534, 200] width 558 height 30
click at [423, 197] on button "确 定" at bounding box center [786, 200] width 36 height 18
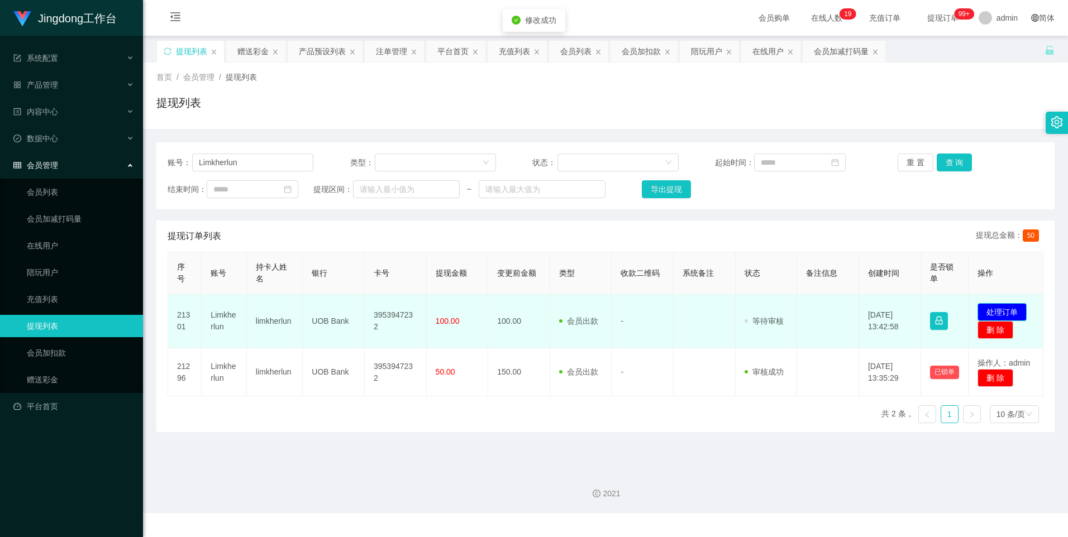
click at [423, 305] on button "处理订单" at bounding box center [1001, 312] width 49 height 18
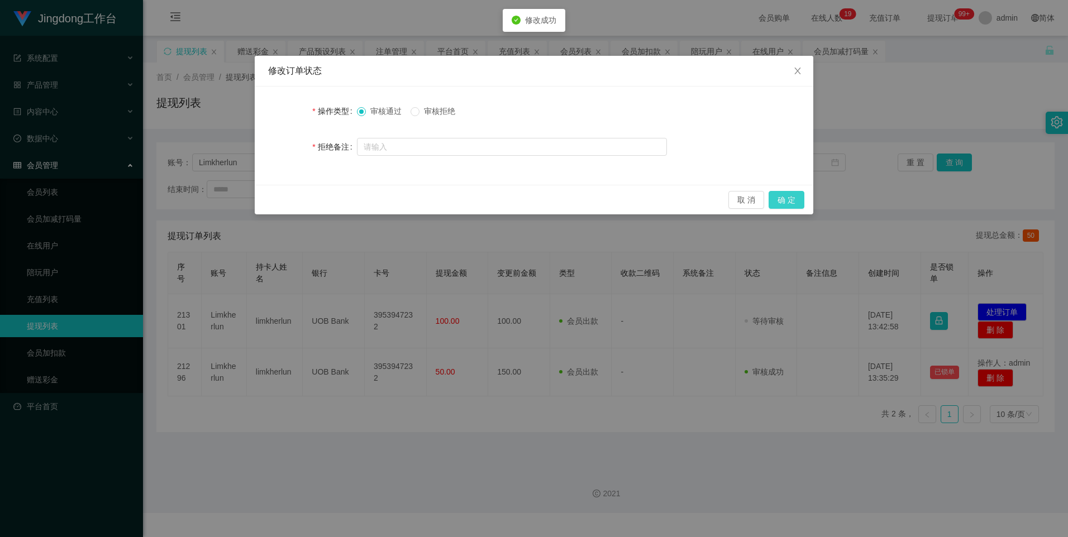
click at [423, 202] on button "确 定" at bounding box center [786, 200] width 36 height 18
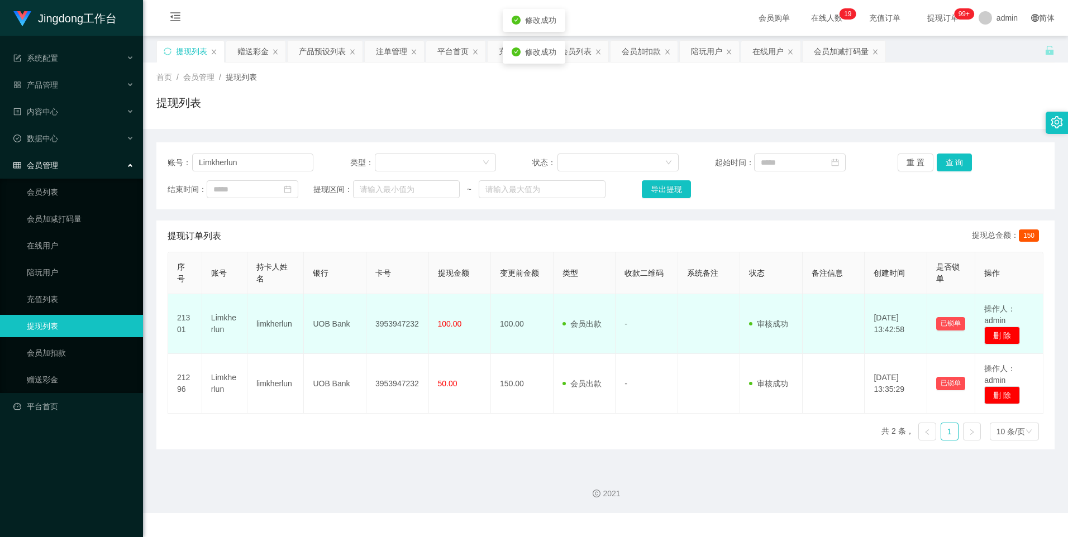
click at [400, 320] on td "3953947232" at bounding box center [397, 324] width 63 height 60
copy td "3953947232"
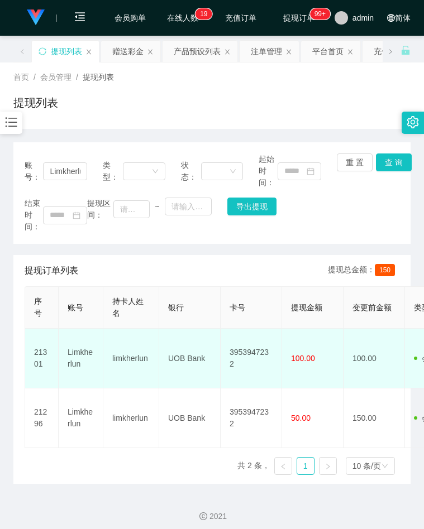
click at [192, 360] on td "UOB Bank" at bounding box center [189, 359] width 61 height 60
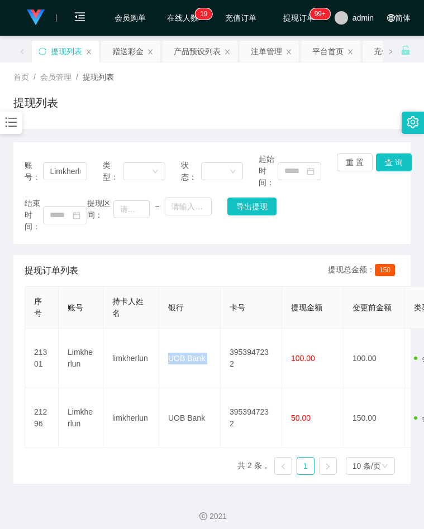
copy td "UOB Bank"
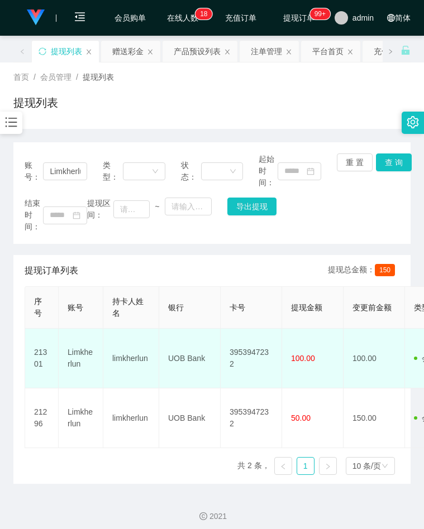
click at [128, 361] on td "limkherlun" at bounding box center [131, 359] width 56 height 60
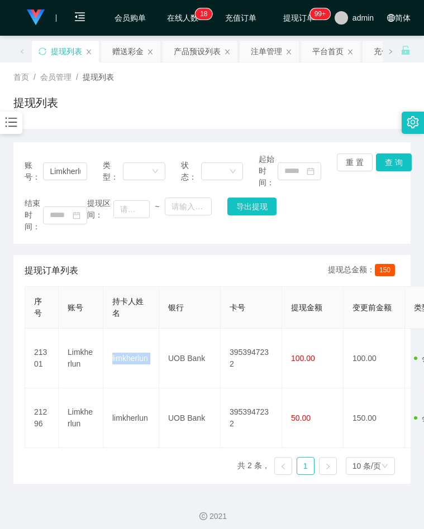
copy td "limkherlun"
click at [0, 235] on html "Jingdong工作台 系统配置 产品管理 内容中心 数据中心 会员管理 会员列表 会员加减打码量 在线用户 陪玩用户 充值列表 提现列表 会员加扣款 赠送彩…" at bounding box center [212, 264] width 424 height 529
click at [354, 237] on div "账号： Limkherlun 类型： 状态： 起始时间： 重 置 查 询 结束时间： 提现区间： ~ 导出提现" at bounding box center [211, 193] width 397 height 102
click at [7, 120] on icon "图标: bars" at bounding box center [11, 122] width 15 height 15
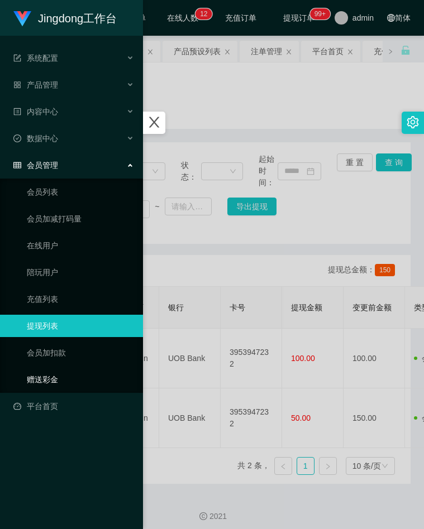
drag, startPoint x: 42, startPoint y: 386, endPoint x: 70, endPoint y: 371, distance: 31.7
click at [42, 386] on link "赠送彩金" at bounding box center [80, 380] width 107 height 22
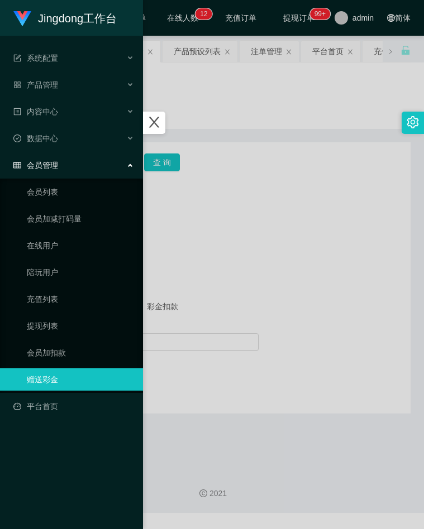
click at [247, 257] on div at bounding box center [212, 264] width 424 height 529
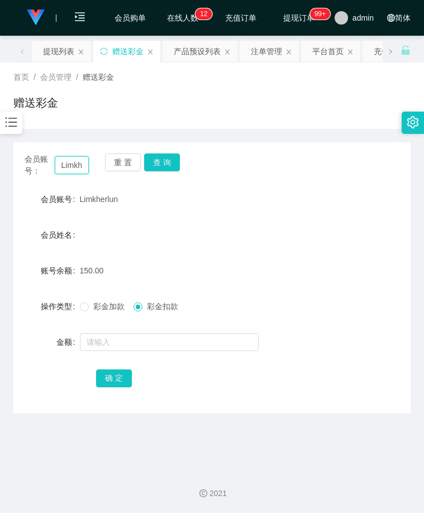
click at [76, 163] on input "Limkherlun" at bounding box center [72, 165] width 35 height 18
paste input "82993508"
type input "82993508"
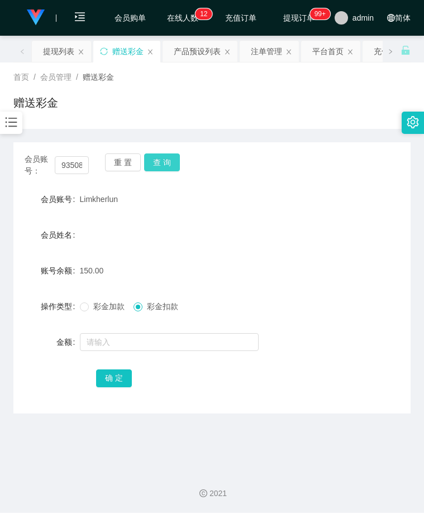
click at [160, 160] on button "查 询" at bounding box center [162, 163] width 36 height 18
click at [94, 311] on span "彩金加款" at bounding box center [109, 306] width 40 height 9
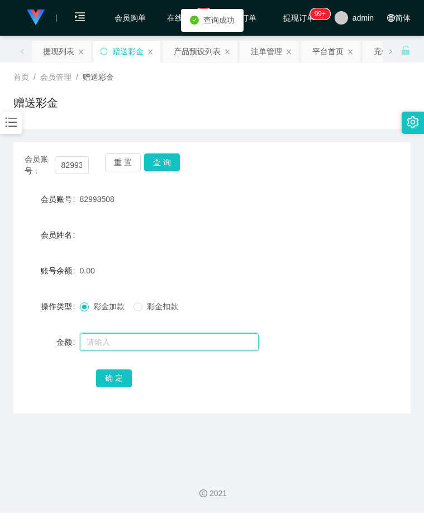
click at [111, 343] on input "text" at bounding box center [169, 342] width 179 height 18
type input "100"
click at [119, 388] on div "确 定" at bounding box center [212, 378] width 232 height 22
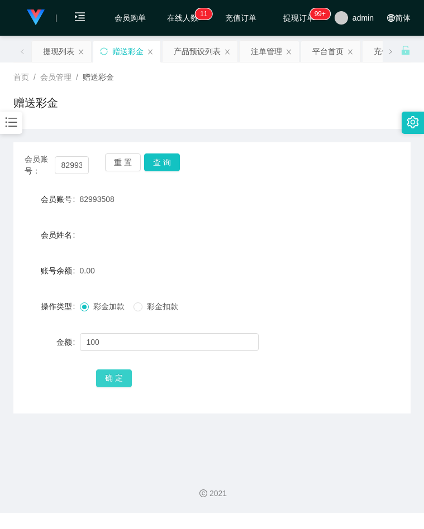
click at [119, 386] on button "确 定" at bounding box center [114, 379] width 36 height 18
click at [295, 175] on div "会员账号： 82993508 重 置 查 询" at bounding box center [211, 165] width 397 height 23
click at [169, 160] on button "查 询" at bounding box center [162, 163] width 36 height 18
click at [361, 293] on form "会员账号 82993508 会员姓名 账号余额 100.00 操作类型 彩金加款 彩金扣款 金额 确 定" at bounding box center [211, 288] width 397 height 201
click at [10, 129] on icon "图标: bars" at bounding box center [11, 122] width 15 height 15
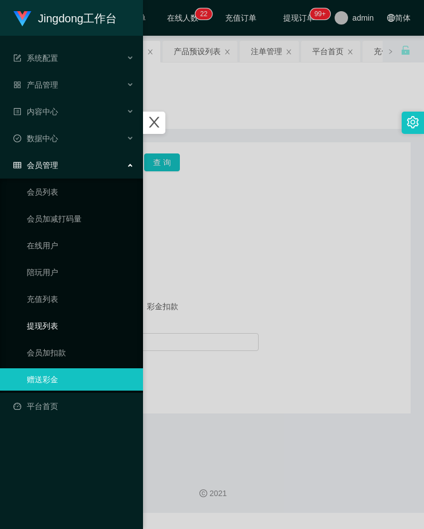
click at [50, 327] on link "提现列表" at bounding box center [80, 326] width 107 height 22
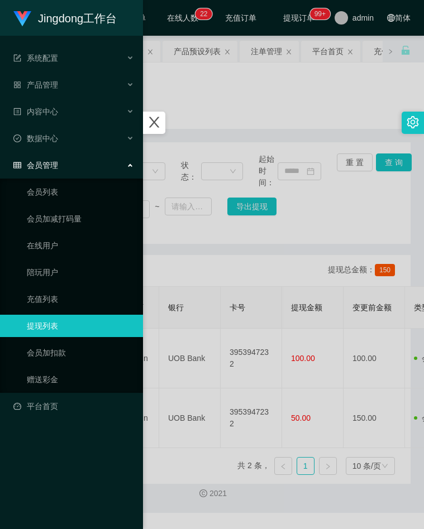
click at [250, 250] on div at bounding box center [212, 264] width 424 height 529
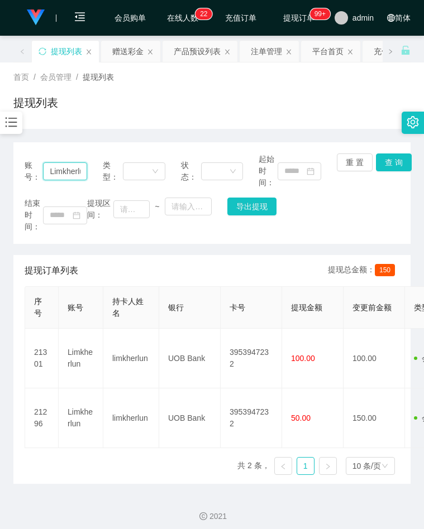
click at [61, 174] on input "Limkherlun" at bounding box center [65, 171] width 44 height 18
click at [396, 164] on button "查 询" at bounding box center [394, 163] width 36 height 18
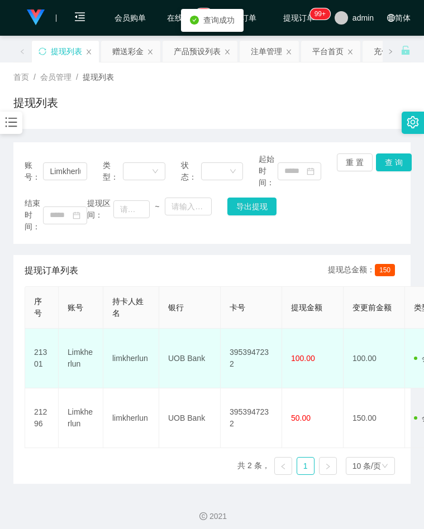
click at [256, 356] on td "3953947232" at bounding box center [251, 359] width 61 height 60
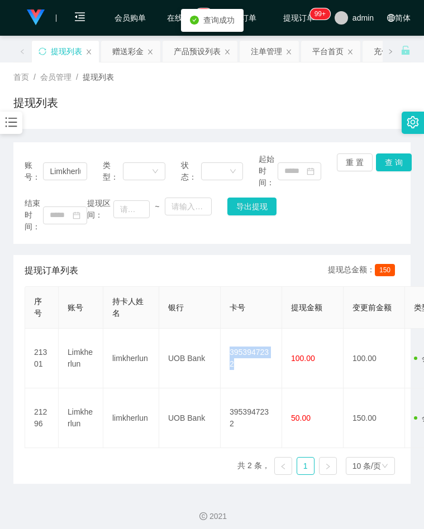
copy td "3953947232"
click at [349, 65] on div "首页 / 会员管理 / 提现列表 / 提现列表" at bounding box center [212, 96] width 424 height 66
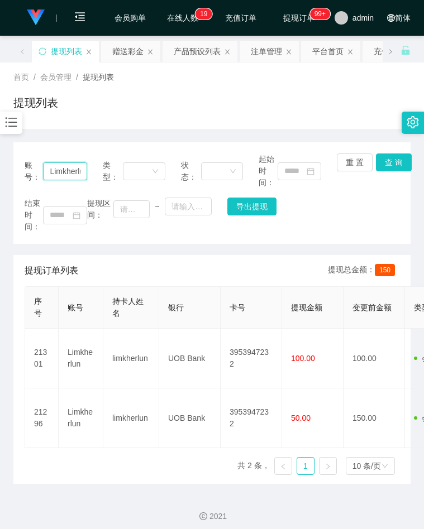
click at [65, 171] on input "Limkherlun" at bounding box center [65, 171] width 44 height 18
paste input "bookwormyu"
type input "bookwormyu"
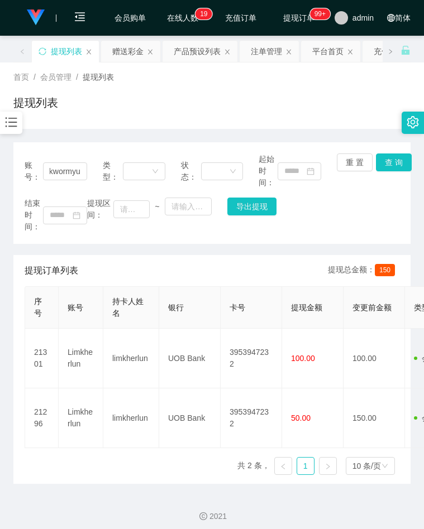
click at [9, 121] on icon "图标: bars" at bounding box center [11, 122] width 15 height 15
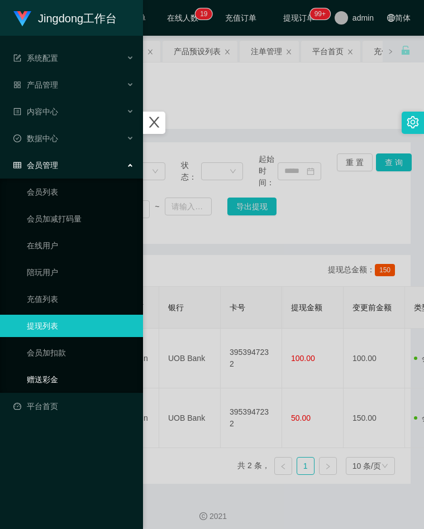
click at [47, 375] on link "赠送彩金" at bounding box center [80, 380] width 107 height 22
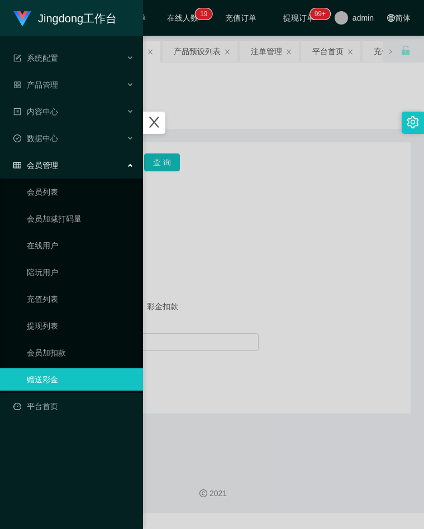
click at [259, 300] on div at bounding box center [212, 264] width 424 height 529
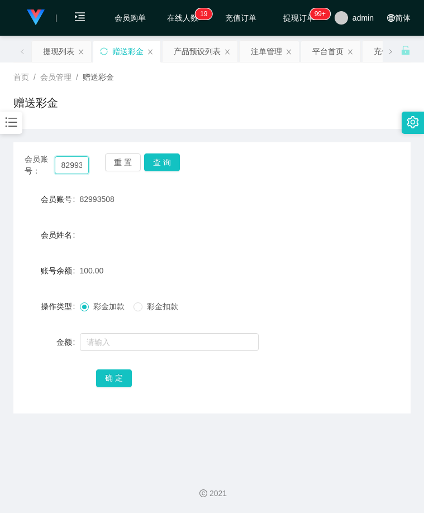
click at [76, 161] on input "82993508" at bounding box center [72, 165] width 35 height 18
paste input "bookwormyu"
type input "bookwormyu"
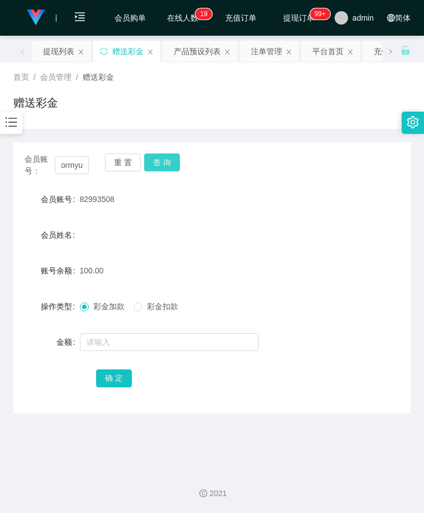
click at [155, 166] on button "查 询" at bounding box center [162, 163] width 36 height 18
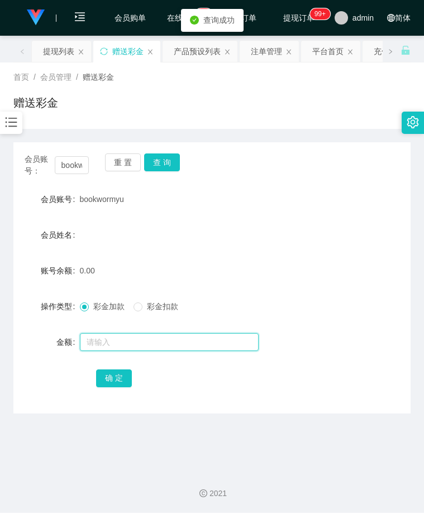
click at [116, 348] on input "text" at bounding box center [169, 342] width 179 height 18
type input "100"
click at [112, 385] on button "确 定" at bounding box center [114, 379] width 36 height 18
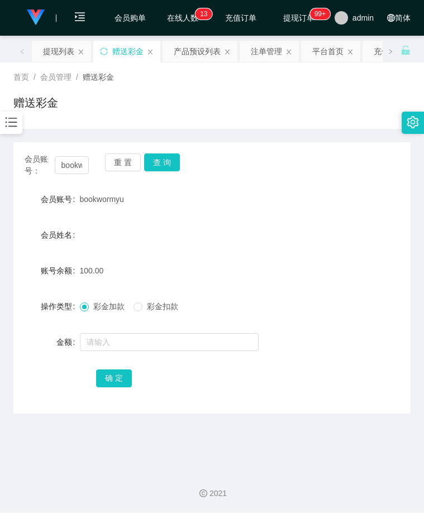
click at [303, 170] on div "会员账号： bookwormyu 重 置 查 询" at bounding box center [211, 165] width 397 height 23
click at [72, 165] on input "bookwormyu" at bounding box center [72, 165] width 35 height 18
paste input "82993508"
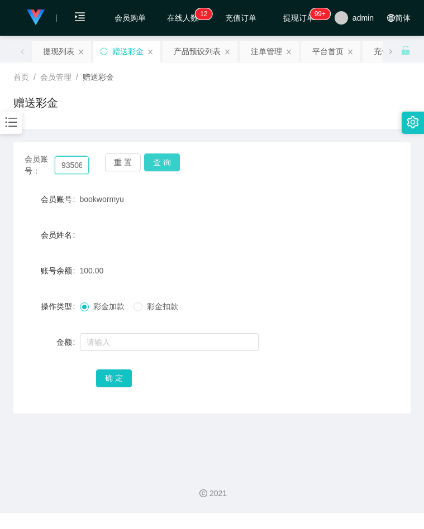
type input "82993508"
click at [155, 170] on button "查 询" at bounding box center [162, 163] width 36 height 18
click at [143, 75] on div "首页 / 会员管理 / 赠送彩金 /" at bounding box center [211, 77] width 397 height 12
click at [164, 161] on button "查 询" at bounding box center [162, 163] width 36 height 18
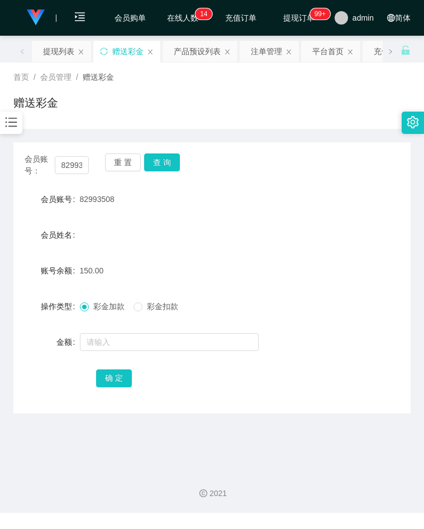
click at [283, 163] on div "会员账号： 82993508 重 置 查 询" at bounding box center [211, 165] width 397 height 23
click at [12, 118] on icon "图标: bars" at bounding box center [11, 122] width 15 height 15
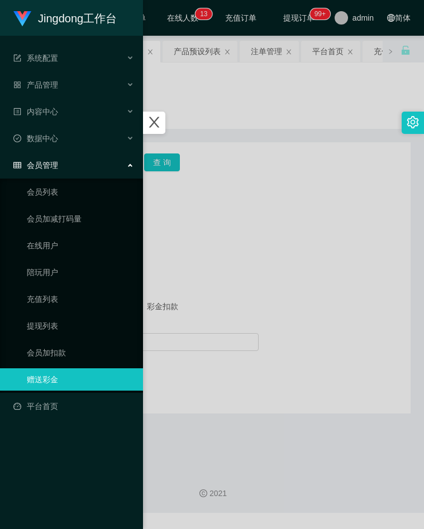
click at [213, 175] on div at bounding box center [212, 264] width 424 height 529
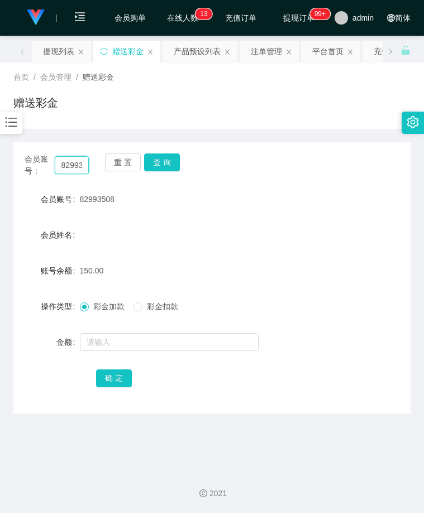
click at [76, 161] on input "82993508" at bounding box center [72, 165] width 35 height 18
click at [149, 160] on button "查 询" at bounding box center [162, 163] width 36 height 18
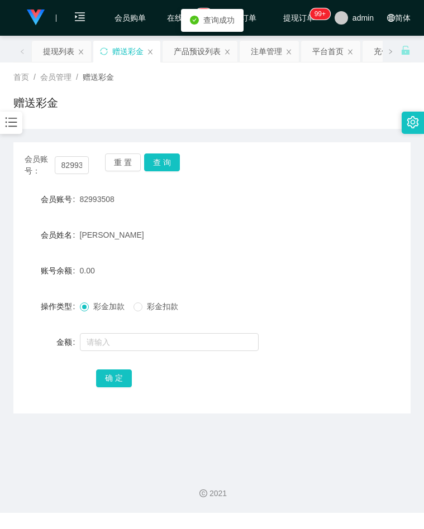
click at [22, 130] on div at bounding box center [11, 123] width 22 height 22
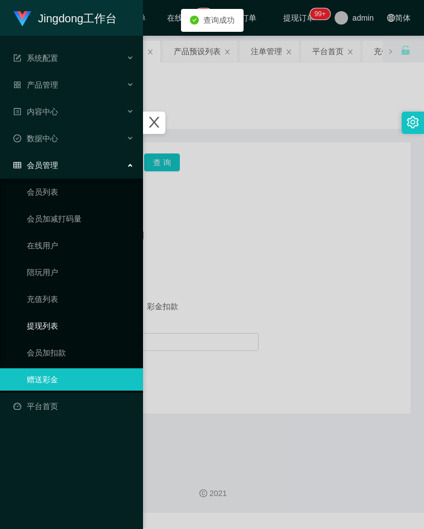
click at [58, 319] on link "提现列表" at bounding box center [80, 326] width 107 height 22
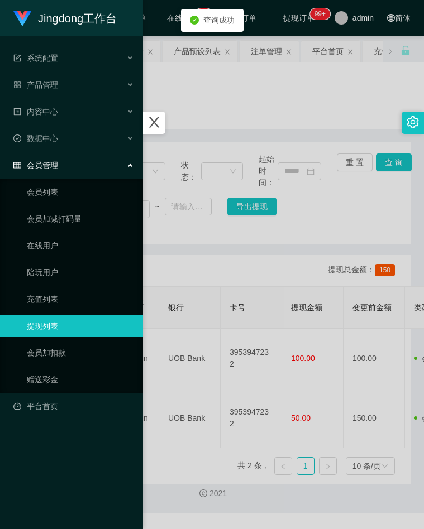
click at [256, 243] on div at bounding box center [212, 264] width 424 height 529
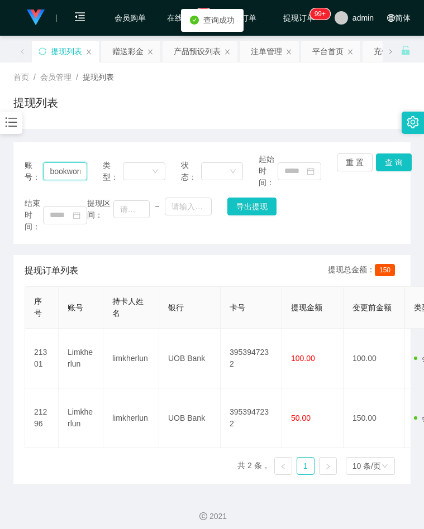
click at [76, 170] on input "bookwormyu" at bounding box center [65, 171] width 44 height 18
paste input "82993508"
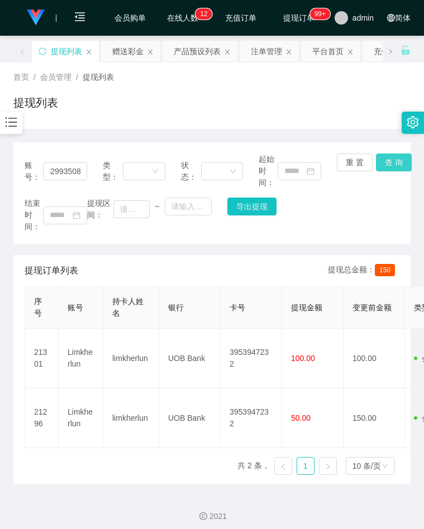
click at [390, 161] on button "查 询" at bounding box center [394, 163] width 36 height 18
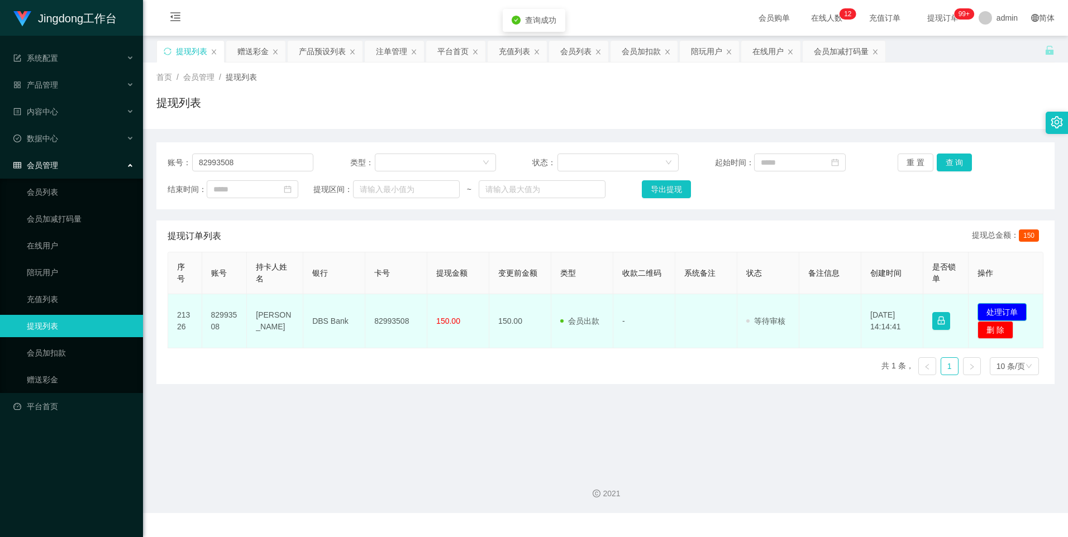
click at [423, 307] on button "处理订单" at bounding box center [1001, 312] width 49 height 18
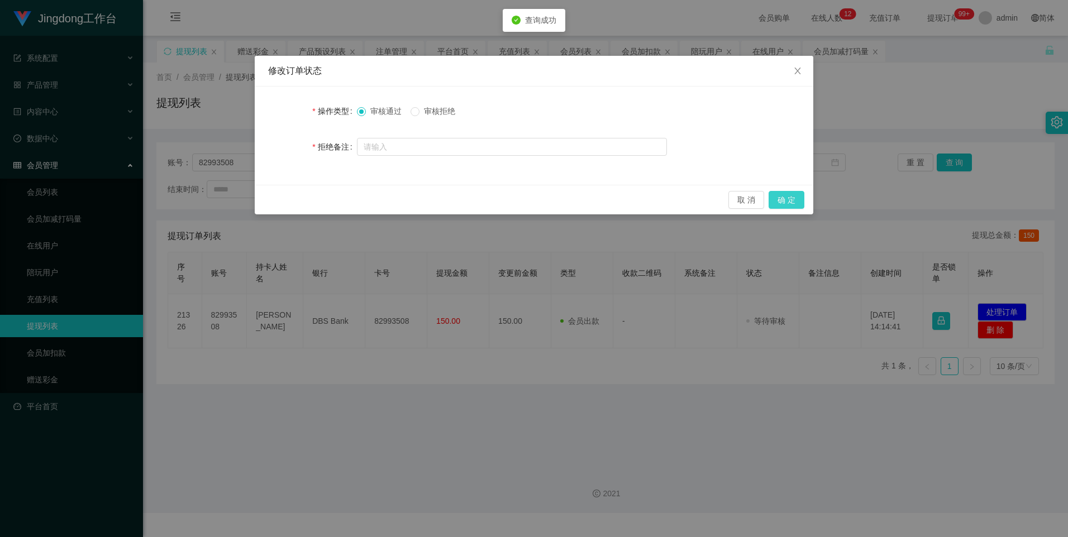
click at [423, 205] on button "确 定" at bounding box center [786, 200] width 36 height 18
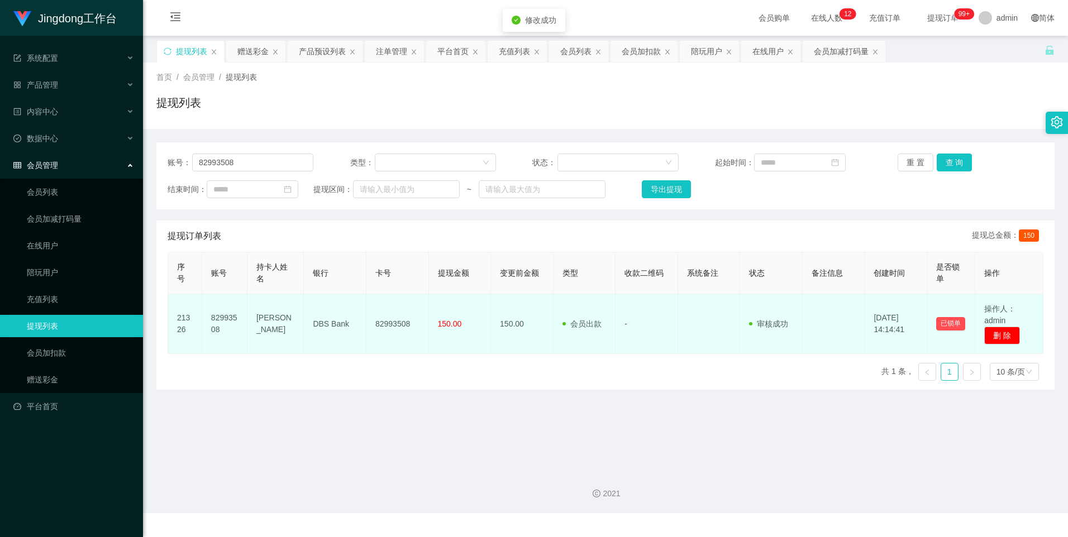
click at [393, 321] on td "82993508" at bounding box center [397, 324] width 63 height 60
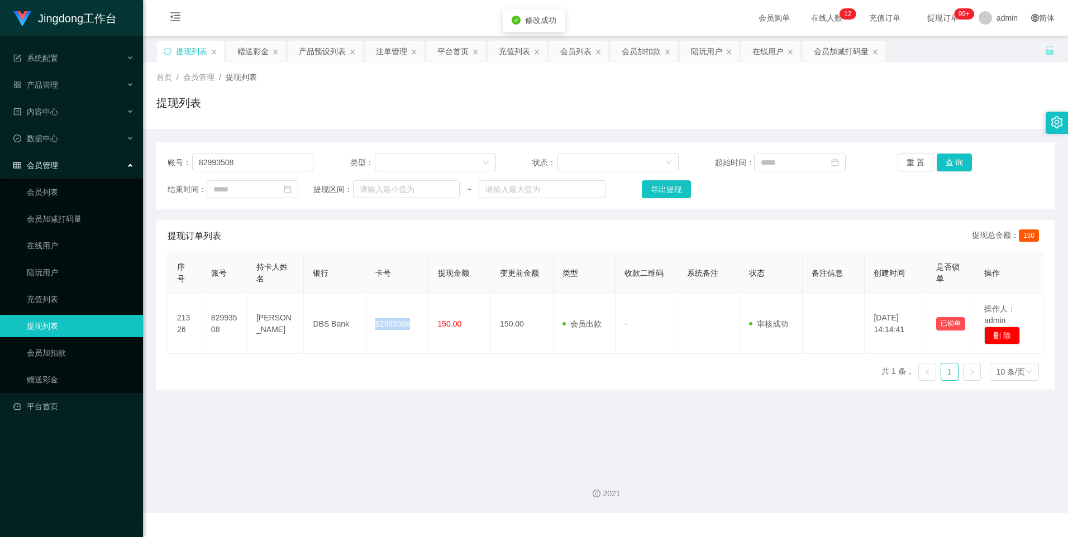
copy td "82993508"
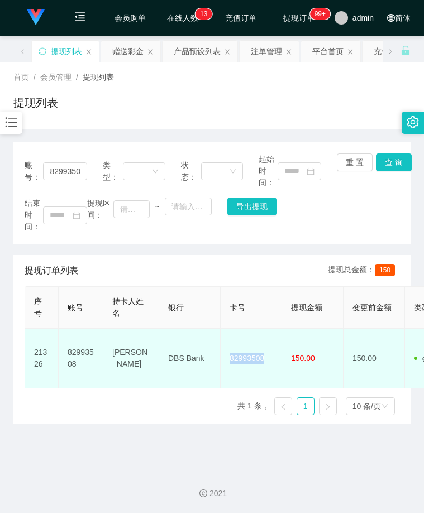
click at [177, 360] on td "DBS Bank" at bounding box center [189, 359] width 61 height 60
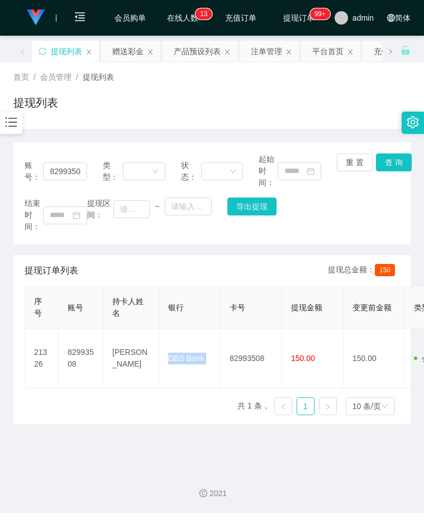
copy td "DBS Bank"
click at [0, 238] on html "Jingdong工作台 系统配置 产品管理 内容中心 数据中心 会员管理 会员列表 会员加减打码量 在线用户 陪玩用户 充值列表 提现列表 会员加扣款 赠送彩…" at bounding box center [212, 264] width 424 height 529
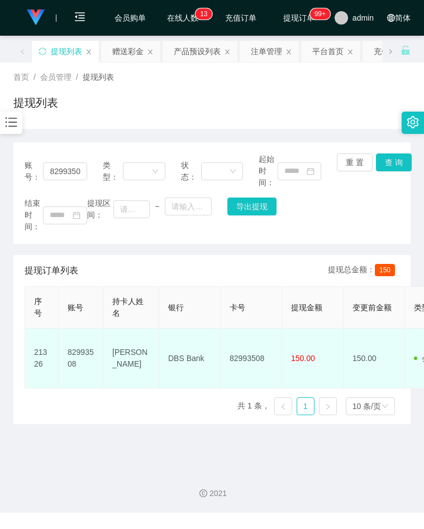
click at [131, 356] on td "Tan LiFang" at bounding box center [131, 359] width 56 height 60
copy td "Tan LiFang"
click at [0, 239] on html "Jingdong工作台 系统配置 产品管理 内容中心 数据中心 会员管理 会员列表 会员加减打码量 在线用户 陪玩用户 充值列表 提现列表 会员加扣款 赠送彩…" at bounding box center [212, 264] width 424 height 529
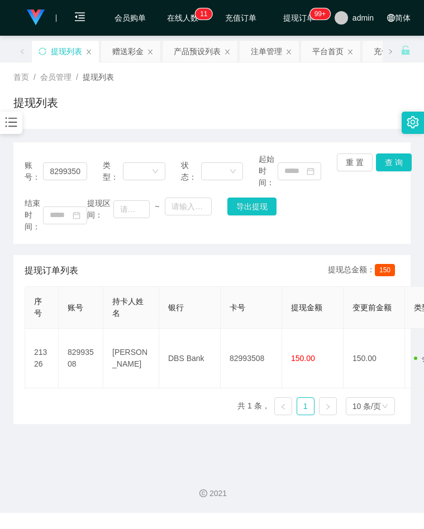
click at [381, 230] on div "结束时间： 提现区间： ~ 导出提现" at bounding box center [212, 215] width 375 height 35
click at [81, 175] on input "82993508" at bounding box center [65, 171] width 44 height 18
paste input "bookwormyu"
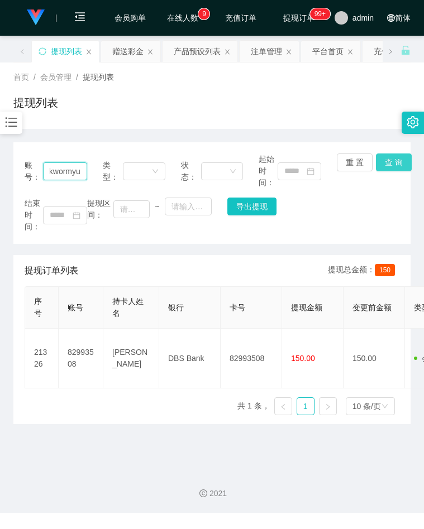
type input "bookwormyu"
click at [393, 160] on button "查 询" at bounding box center [394, 163] width 36 height 18
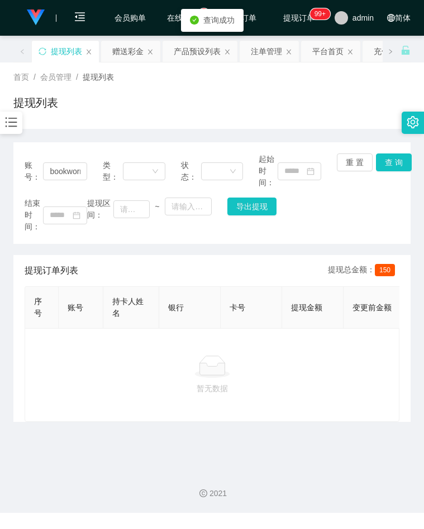
click at [5, 128] on icon "图标: bars" at bounding box center [11, 122] width 15 height 15
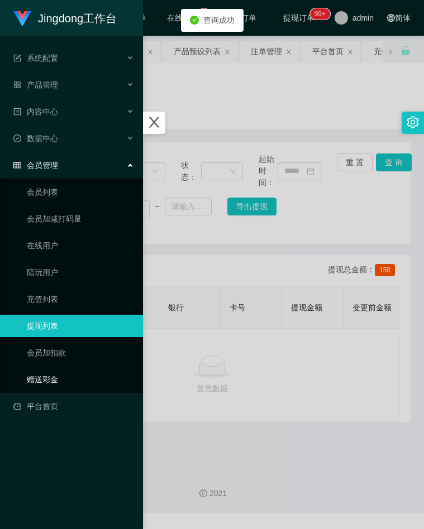
click at [47, 376] on link "赠送彩金" at bounding box center [80, 380] width 107 height 22
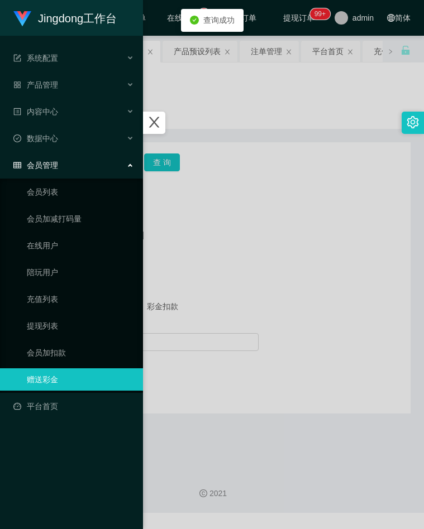
click at [283, 341] on div at bounding box center [212, 264] width 424 height 529
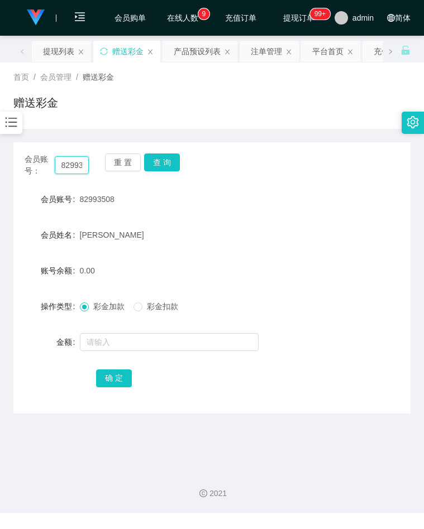
click at [76, 170] on input "82993508" at bounding box center [72, 165] width 35 height 18
paste input "bookwormyu"
type input "bookwormyu"
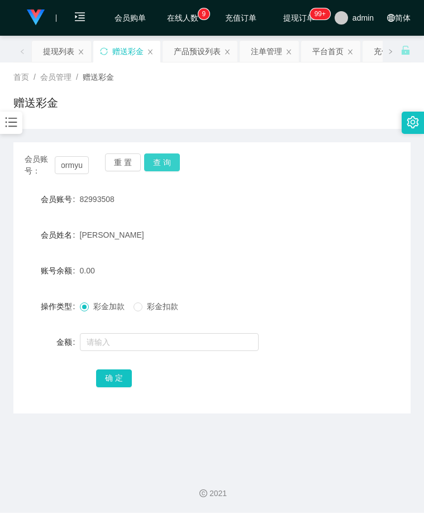
click at [153, 168] on button "查 询" at bounding box center [162, 163] width 36 height 18
click at [293, 202] on div "bookwormyu" at bounding box center [196, 199] width 232 height 22
click at [70, 169] on input "bookwormyu" at bounding box center [72, 165] width 35 height 18
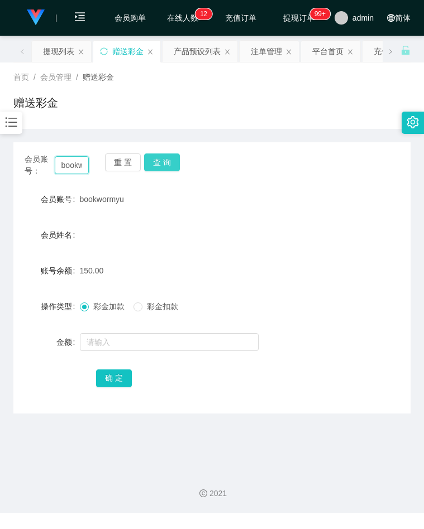
scroll to position [0, 25]
click at [168, 164] on button "查 询" at bounding box center [162, 163] width 36 height 18
drag, startPoint x: 237, startPoint y: 199, endPoint x: 214, endPoint y: 204, distance: 22.9
click at [236, 199] on div "bookwormyu" at bounding box center [196, 199] width 232 height 22
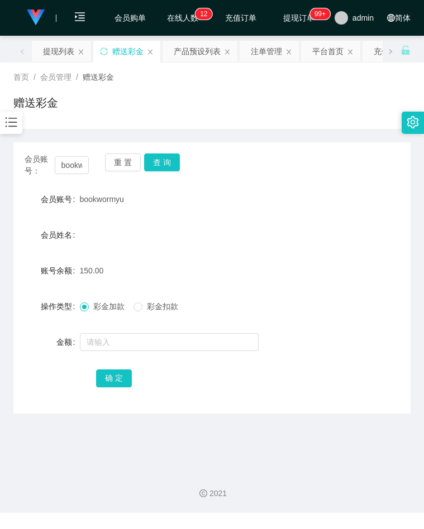
drag, startPoint x: 362, startPoint y: 267, endPoint x: 316, endPoint y: 252, distance: 48.0
click at [362, 267] on div "账号余额 150.00" at bounding box center [211, 271] width 397 height 22
click at [162, 159] on button "查 询" at bounding box center [162, 163] width 36 height 18
click at [165, 159] on button "查 询" at bounding box center [162, 163] width 36 height 18
click at [293, 327] on form "会员账号 bookwormyu 会员姓名 账号余额 150.00 操作类型 彩金加款 彩金扣款 金额 确 定" at bounding box center [211, 288] width 397 height 201
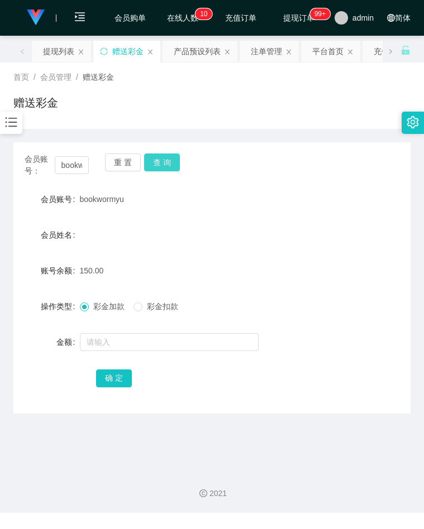
click at [155, 164] on button "查 询" at bounding box center [162, 163] width 36 height 18
click at [360, 313] on div "操作类型 彩金加款 彩金扣款" at bounding box center [211, 306] width 397 height 22
click at [166, 166] on button "查 询" at bounding box center [162, 163] width 36 height 18
click at [168, 166] on button "查 询" at bounding box center [162, 163] width 36 height 18
click at [314, 234] on div "会员姓名" at bounding box center [211, 235] width 397 height 22
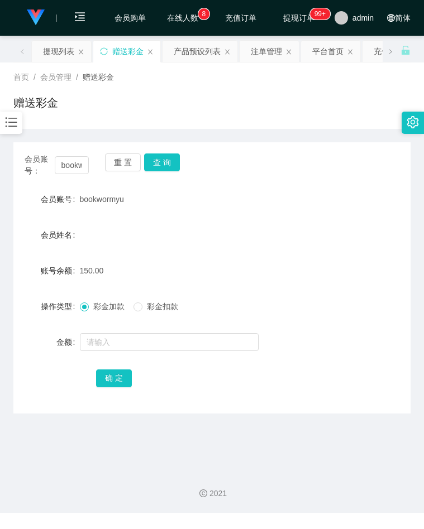
click at [228, 367] on div "确 定" at bounding box center [212, 378] width 232 height 22
click at [373, 208] on div "会员账号 bookwormyu" at bounding box center [211, 199] width 397 height 22
click at [175, 161] on button "查 询" at bounding box center [162, 163] width 36 height 18
click at [163, 162] on button "查 询" at bounding box center [162, 163] width 36 height 18
click at [282, 276] on div "150.00" at bounding box center [196, 271] width 232 height 22
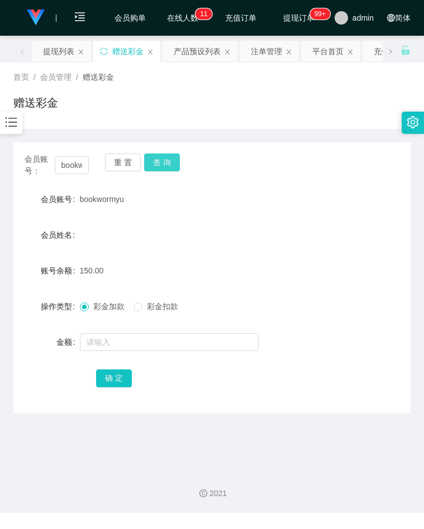
click at [158, 162] on button "查 询" at bounding box center [162, 163] width 36 height 18
click at [298, 300] on div "彩金加款 彩金扣款" at bounding box center [196, 306] width 232 height 22
click at [160, 161] on button "查 询" at bounding box center [162, 163] width 36 height 18
click at [181, 166] on div "会员账号： bookwormyu 重 置 查 询" at bounding box center [211, 165] width 397 height 23
click at [167, 165] on button "查 询" at bounding box center [162, 163] width 36 height 18
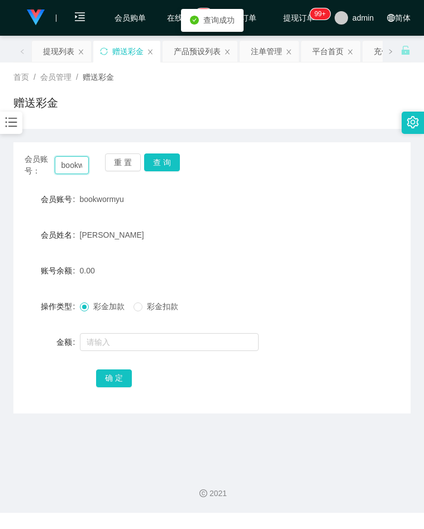
click at [79, 161] on input "bookwormyu" at bounding box center [72, 165] width 35 height 18
click at [13, 126] on icon "图标: bars" at bounding box center [11, 122] width 15 height 15
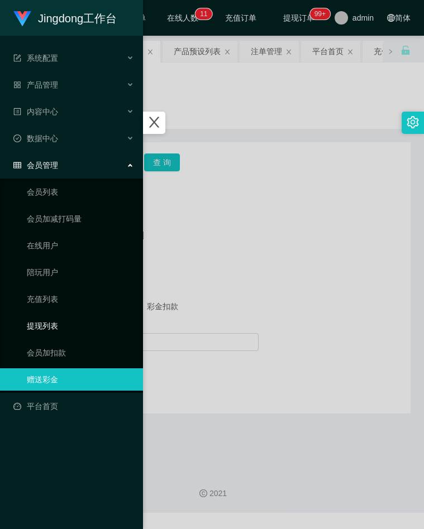
click at [51, 322] on link "提现列表" at bounding box center [80, 326] width 107 height 22
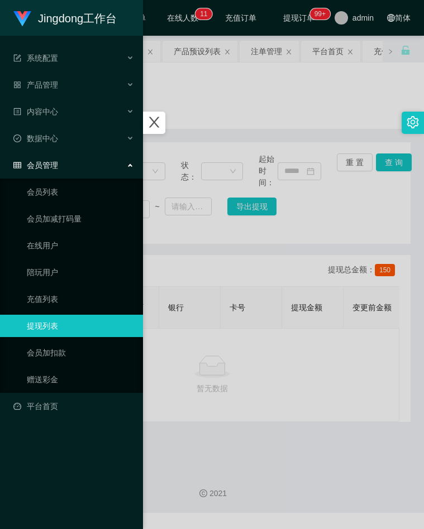
click at [249, 259] on div at bounding box center [212, 264] width 424 height 529
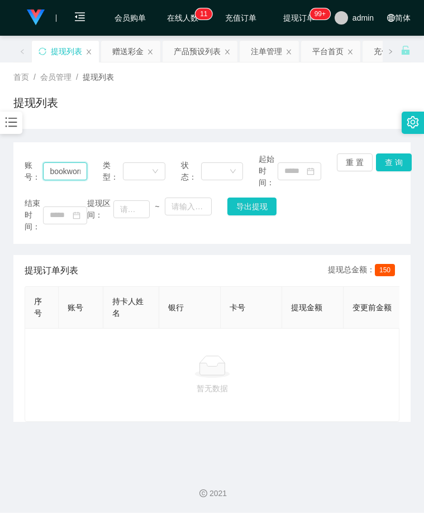
click at [69, 174] on input "bookwormyu" at bounding box center [65, 171] width 44 height 18
click at [392, 165] on button "查 询" at bounding box center [394, 163] width 36 height 18
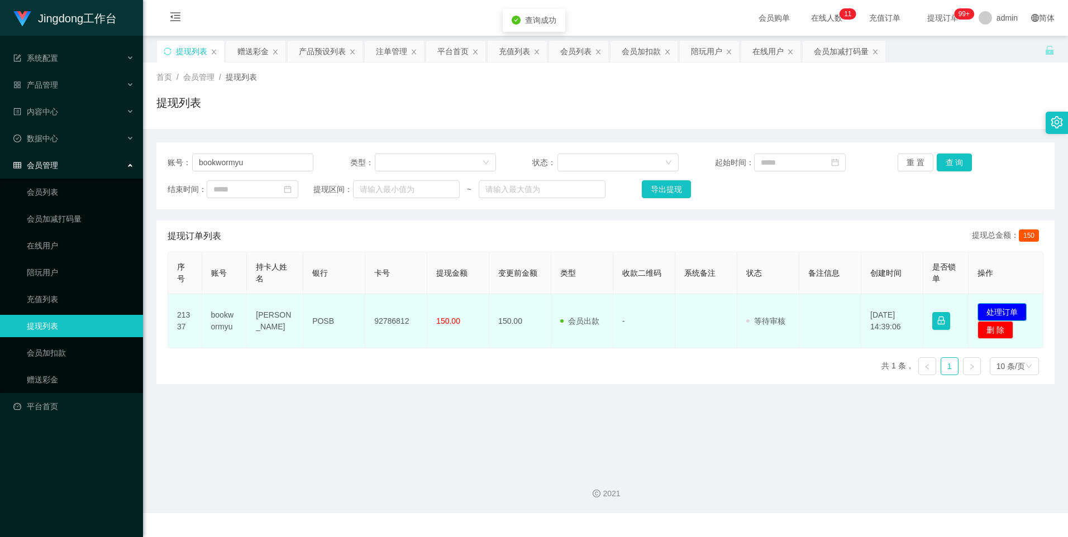
click at [423, 309] on button "处理订单" at bounding box center [1001, 312] width 49 height 18
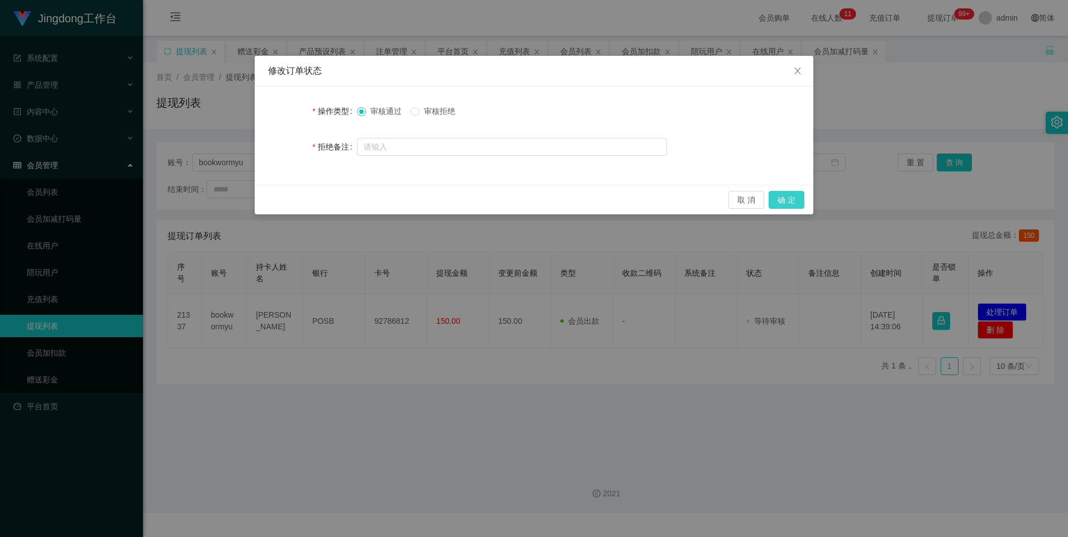
click at [423, 198] on button "确 定" at bounding box center [786, 200] width 36 height 18
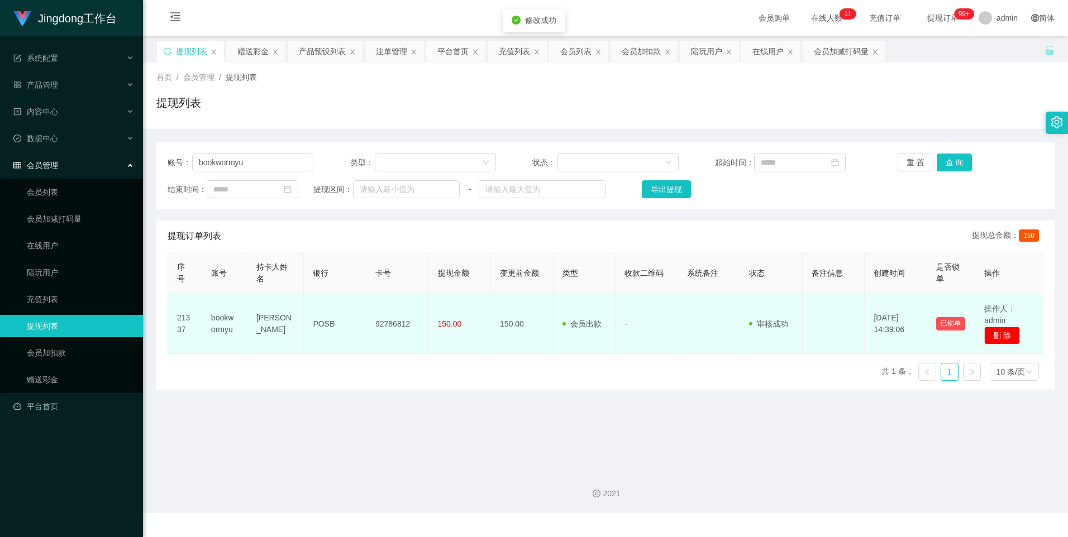
click at [390, 325] on td "92786812" at bounding box center [397, 324] width 63 height 60
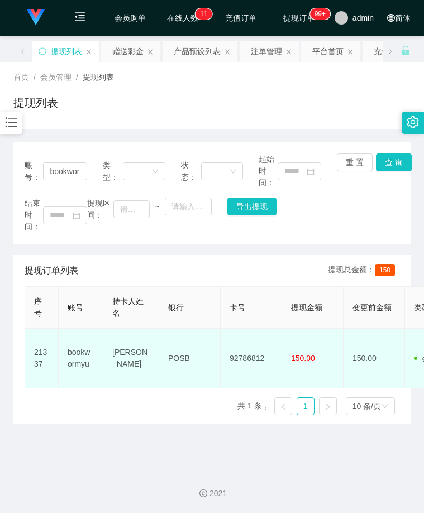
click at [179, 358] on td "POSB" at bounding box center [189, 359] width 61 height 60
click at [128, 361] on td "Yu Jian" at bounding box center [131, 359] width 56 height 60
click at [0, 230] on html "Jingdong工作台 系统配置 产品管理 内容中心 数据中心 会员管理 会员列表 会员加减打码量 在线用户 陪玩用户 充值列表 提现列表 会员加扣款 赠送彩…" at bounding box center [212, 264] width 424 height 529
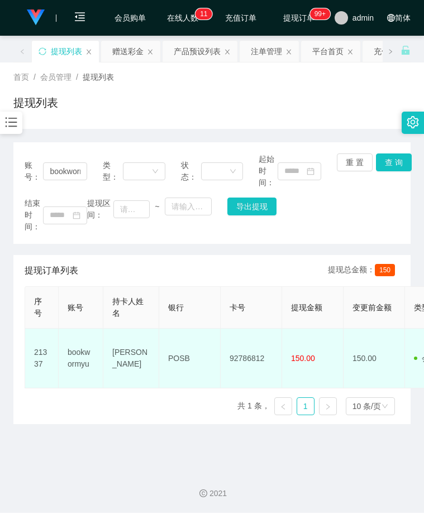
click at [322, 358] on td "150.00" at bounding box center [312, 359] width 61 height 60
click at [121, 357] on td "Yu Jian" at bounding box center [131, 359] width 56 height 60
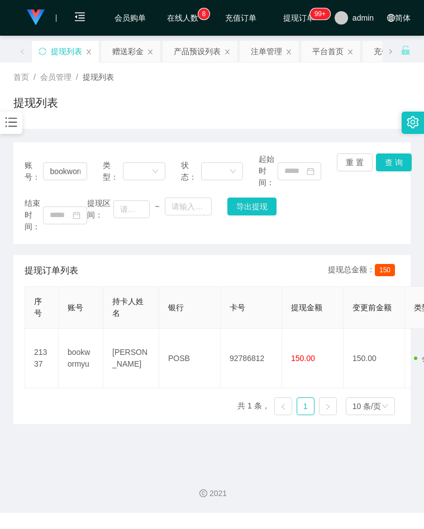
click at [313, 110] on div "提现列表" at bounding box center [211, 107] width 397 height 26
click at [333, 212] on div "结束时间： 提现区间： ~ 导出提现" at bounding box center [212, 215] width 375 height 35
click at [19, 133] on div at bounding box center [11, 123] width 22 height 22
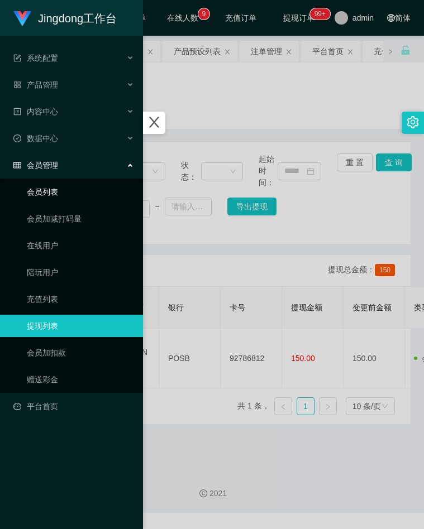
drag, startPoint x: 53, startPoint y: 197, endPoint x: 84, endPoint y: 195, distance: 30.8
click at [53, 197] on link "会员列表" at bounding box center [80, 192] width 107 height 22
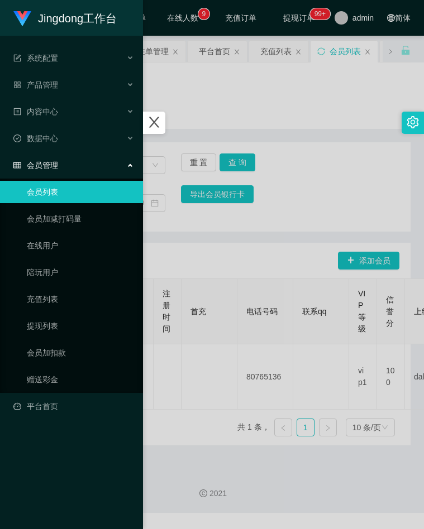
drag, startPoint x: 267, startPoint y: 260, endPoint x: 188, endPoint y: 223, distance: 87.4
click at [267, 260] on div at bounding box center [212, 264] width 424 height 529
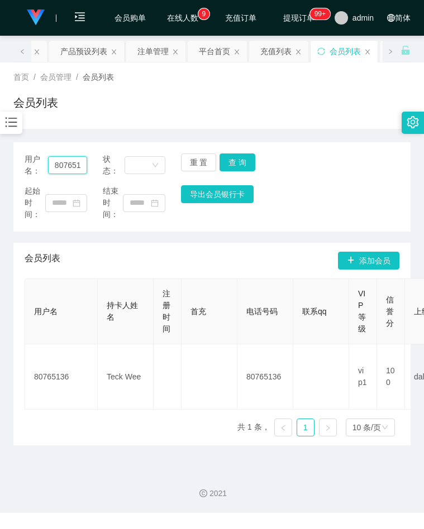
click at [68, 169] on input "80765136" at bounding box center [67, 165] width 39 height 18
paste input "Laoyang1104"
type input "Laoyang1104"
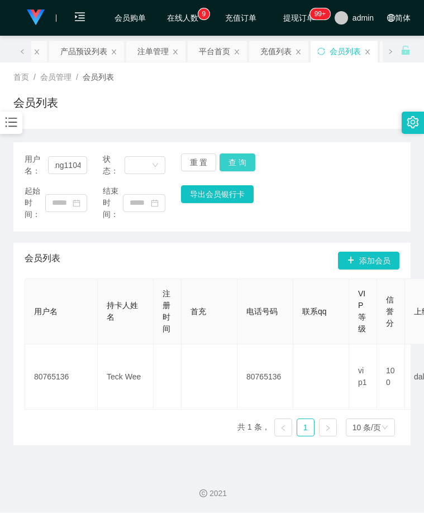
click at [238, 169] on button "查 询" at bounding box center [237, 163] width 36 height 18
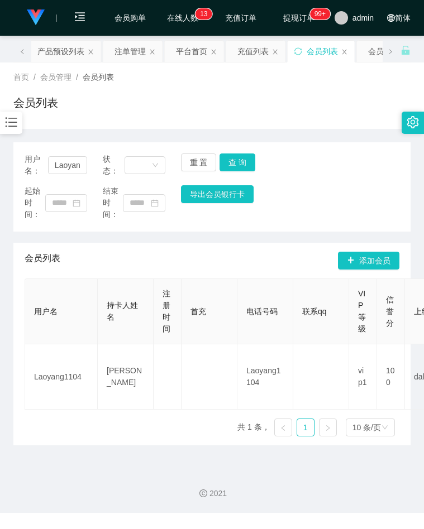
click at [325, 182] on div "用户名： Laoyang1104 状态： 重 置 查 询 起始时间： 结束时间： 导出会员银行卡" at bounding box center [211, 186] width 397 height 89
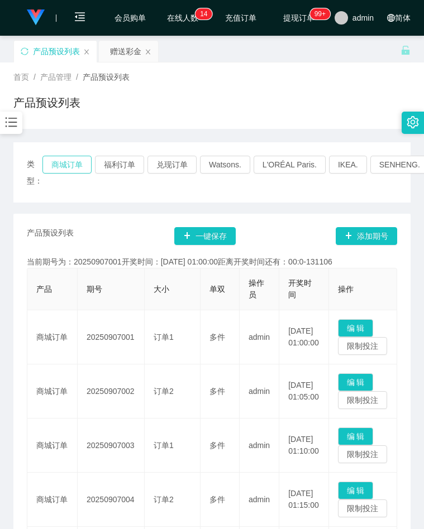
click at [74, 165] on button "商城订单" at bounding box center [66, 165] width 49 height 18
click at [116, 165] on button "福利订单" at bounding box center [119, 165] width 49 height 18
click at [64, 161] on button "商城订单" at bounding box center [66, 165] width 49 height 18
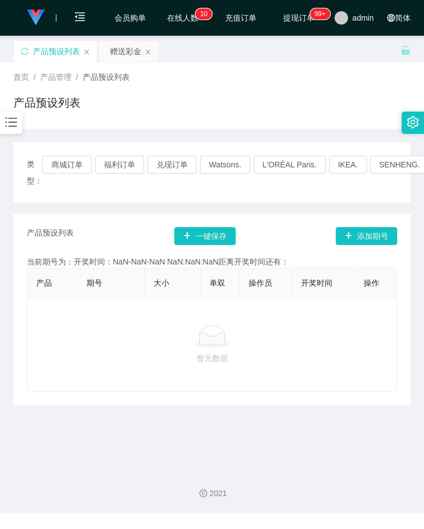
click at [170, 80] on div "首页 / 产品管理 / 产品预设列表 /" at bounding box center [211, 77] width 397 height 12
click at [70, 160] on button "商城订单" at bounding box center [66, 165] width 49 height 18
click at [75, 164] on button "商城订单" at bounding box center [66, 165] width 49 height 18
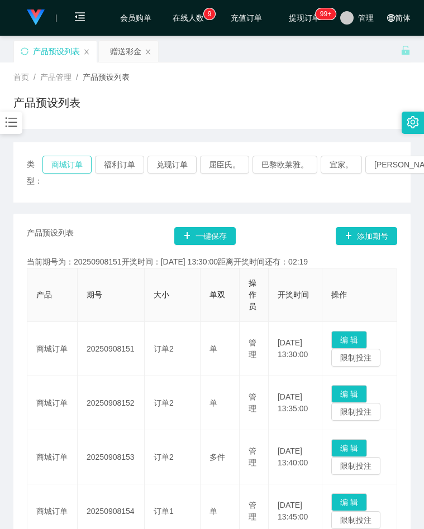
click at [65, 169] on button "商城订单" at bounding box center [66, 165] width 49 height 18
click at [66, 166] on button "商城订单" at bounding box center [66, 165] width 49 height 18
click at [301, 74] on div "首页 / 产品管理 / 产品预设列表 /" at bounding box center [211, 77] width 397 height 12
click at [65, 162] on button "商城订单" at bounding box center [66, 165] width 49 height 18
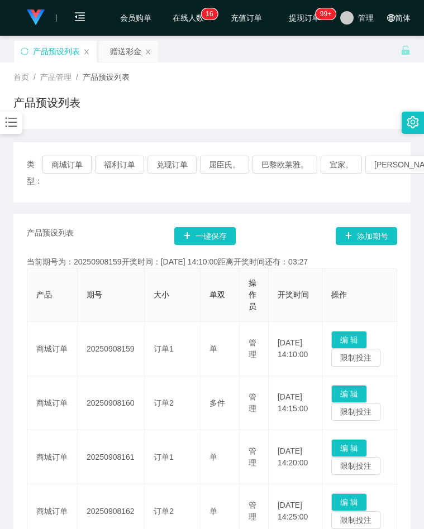
click at [247, 80] on div "首页 / 产品管理 / 产品预设列表 /" at bounding box center [211, 77] width 397 height 12
click at [80, 167] on button "商城订单" at bounding box center [66, 165] width 49 height 18
click at [225, 97] on div "产品预设列表" at bounding box center [211, 107] width 397 height 26
click at [15, 125] on icon "图标： 条形图" at bounding box center [11, 122] width 15 height 15
